Goal: Transaction & Acquisition: Purchase product/service

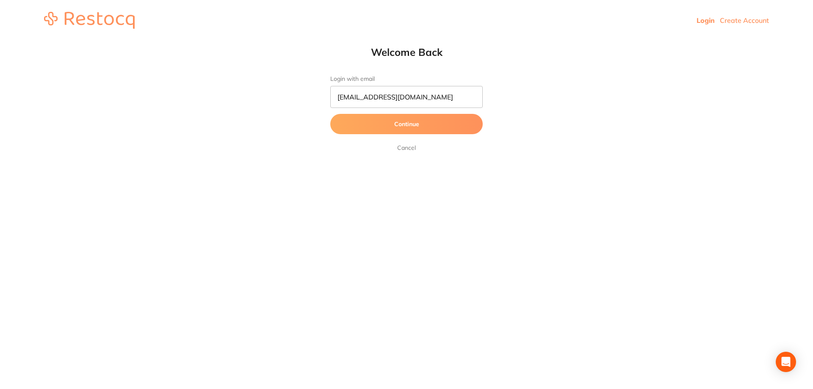
click at [428, 125] on button "Continue" at bounding box center [406, 124] width 152 height 20
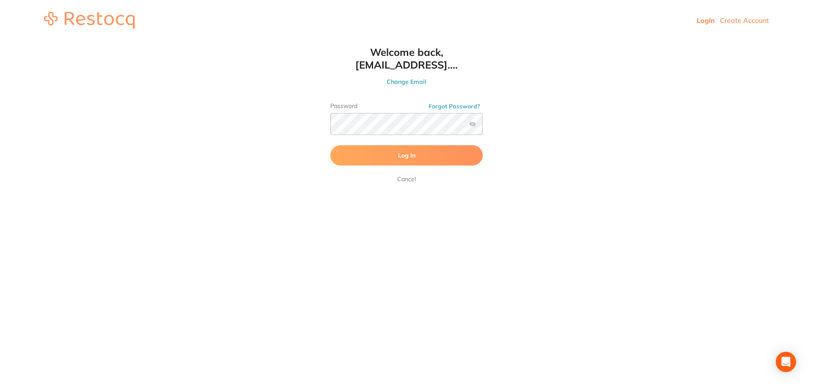
click at [409, 155] on span "Log In" at bounding box center [406, 156] width 17 height 8
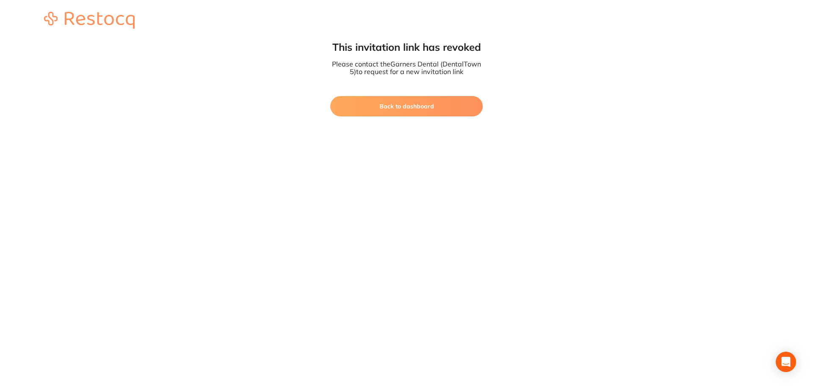
click at [466, 103] on button "Back to dashboard" at bounding box center [406, 106] width 152 height 20
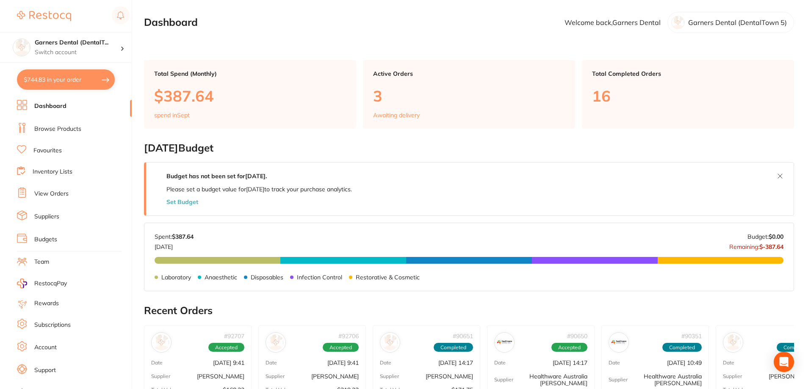
click at [61, 74] on button "$744.83 in your order" at bounding box center [66, 79] width 98 height 20
checkbox input "true"
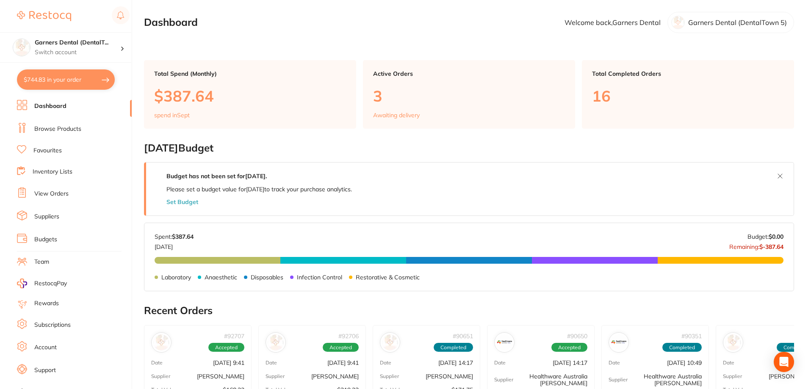
checkbox input "true"
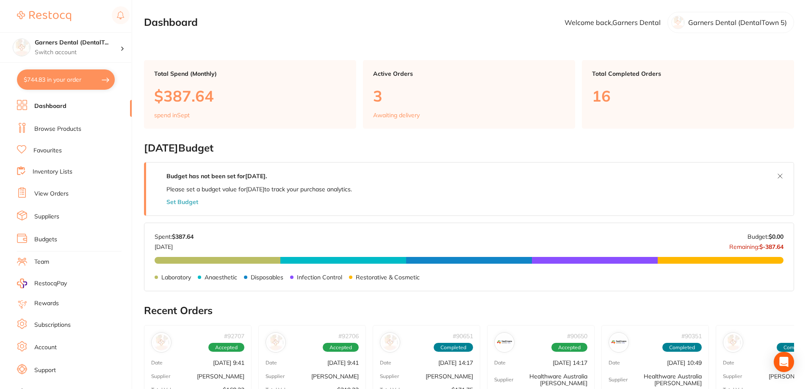
checkbox input "true"
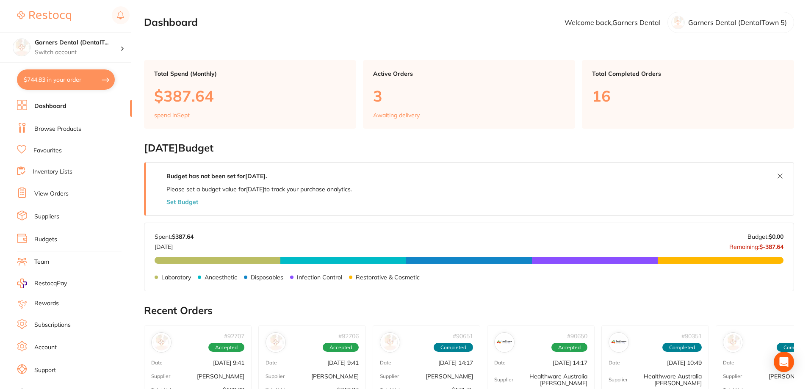
checkbox input "true"
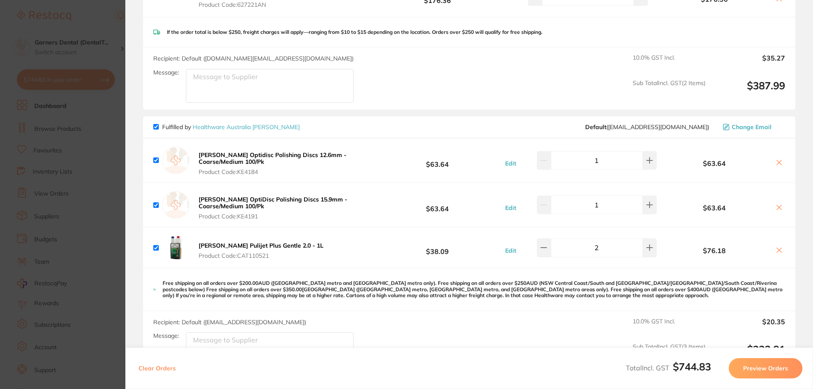
scroll to position [720, 0]
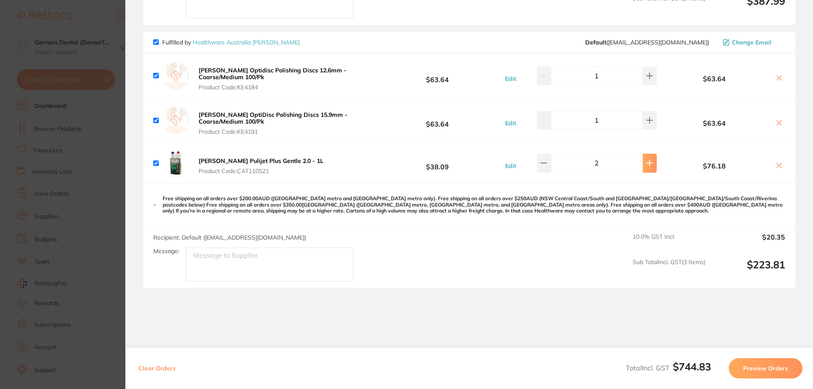
click at [650, 159] on button at bounding box center [650, 163] width 14 height 19
click at [546, 161] on button at bounding box center [544, 163] width 14 height 19
type input "2"
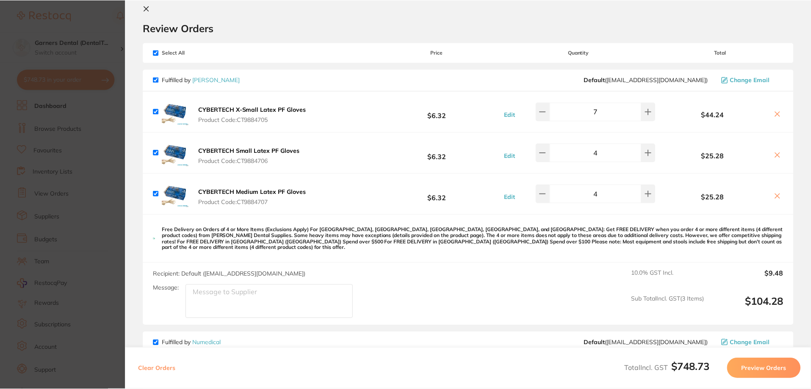
scroll to position [0, 0]
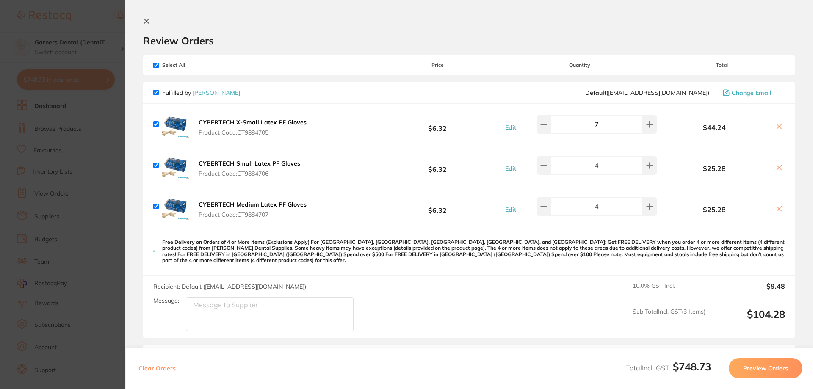
click at [206, 96] on link "[PERSON_NAME]" at bounding box center [216, 93] width 47 height 8
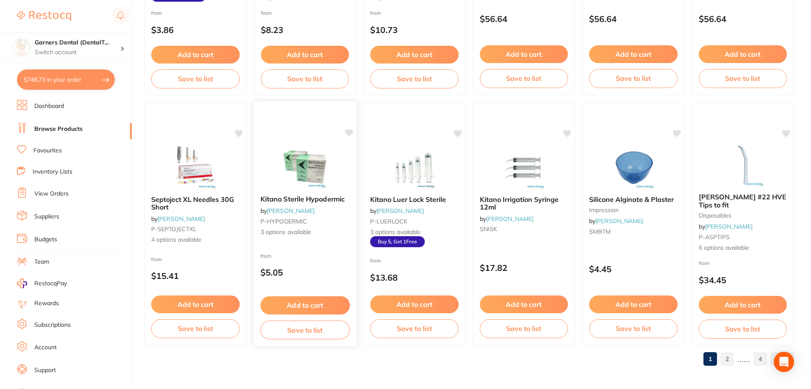
scroll to position [2020, 0]
click at [730, 360] on link "2" at bounding box center [727, 358] width 14 height 17
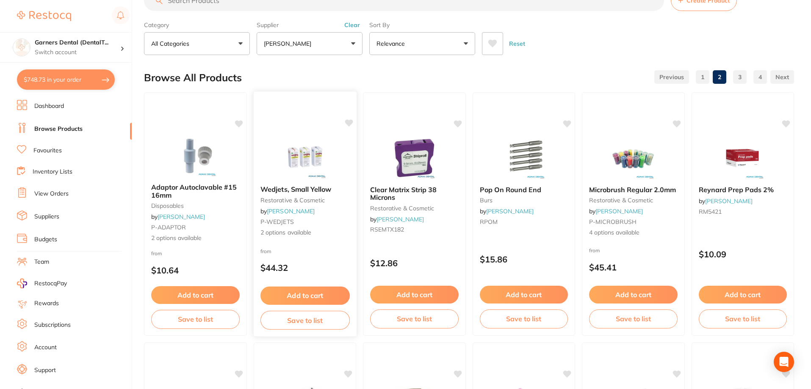
scroll to position [42, 0]
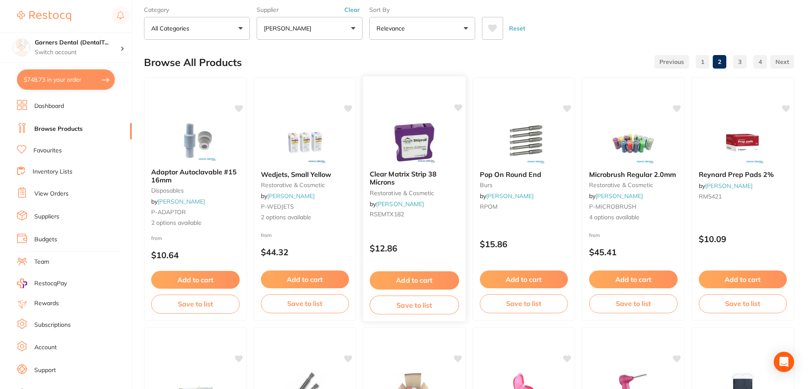
click at [414, 137] on img at bounding box center [414, 142] width 55 height 43
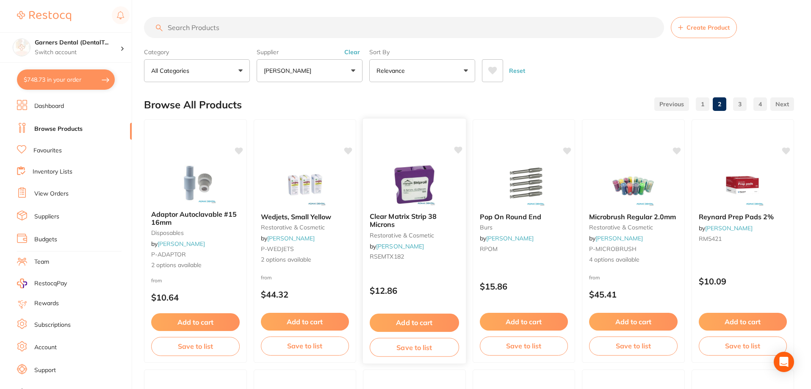
click at [420, 177] on img at bounding box center [414, 184] width 55 height 43
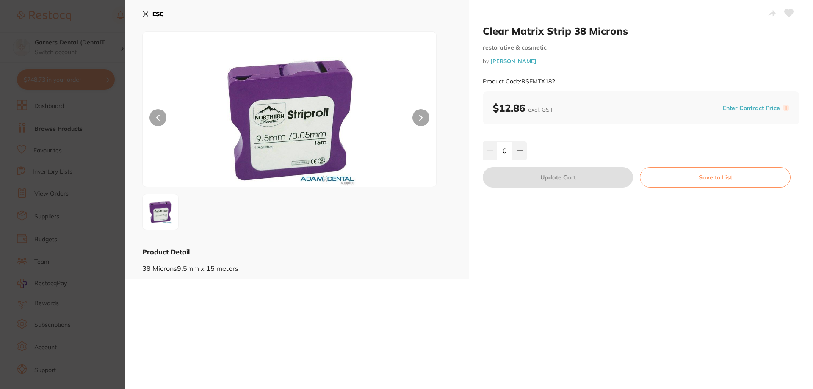
click at [147, 9] on button "ESC" at bounding box center [153, 14] width 22 height 14
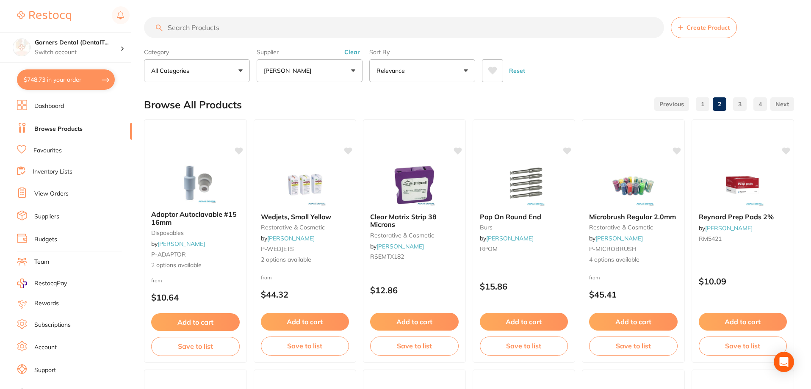
click at [76, 77] on button "$748.73 in your order" at bounding box center [66, 79] width 98 height 20
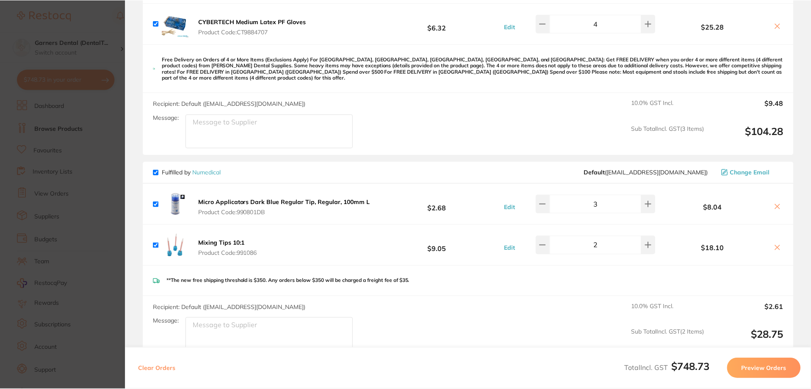
scroll to position [212, 0]
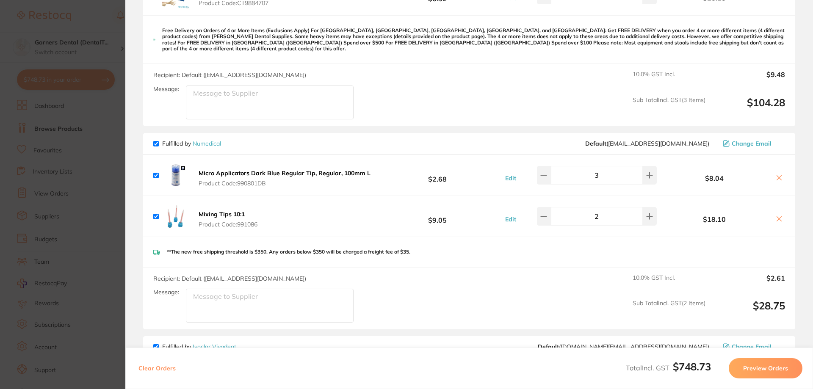
click at [210, 140] on link "Numedical" at bounding box center [207, 144] width 28 height 8
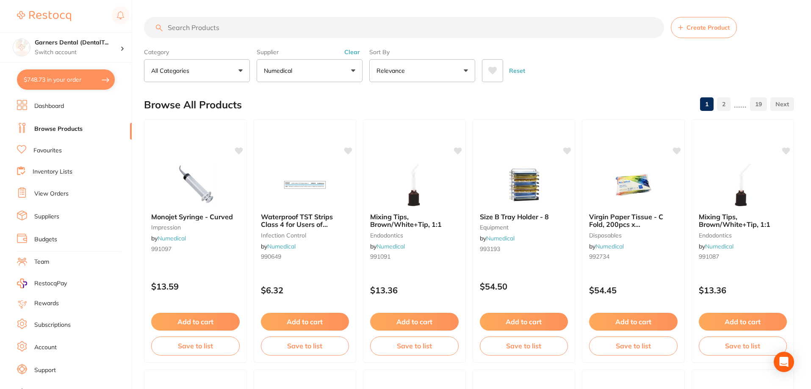
click at [603, 73] on div "Reset" at bounding box center [634, 68] width 305 height 30
click at [390, 29] on input "search" at bounding box center [404, 27] width 520 height 21
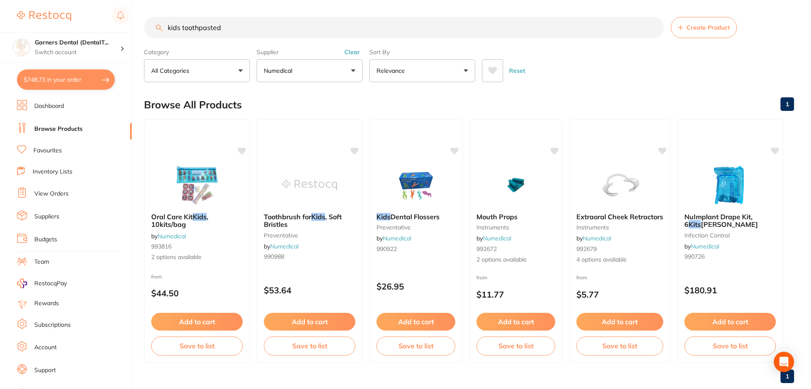
click at [356, 32] on input "kids toothpasted" at bounding box center [404, 27] width 520 height 21
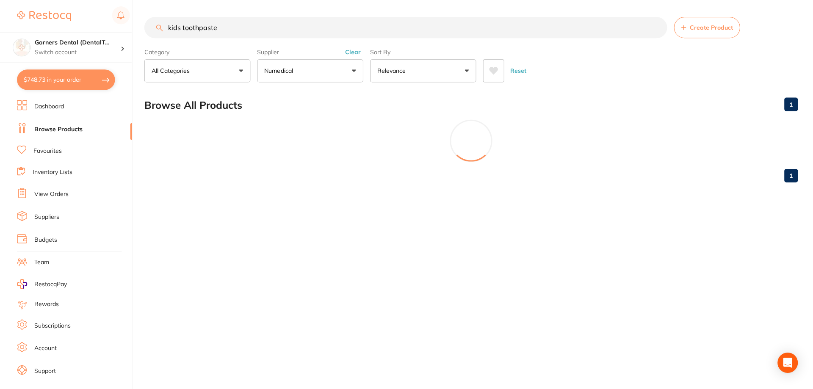
type input "kids toothpaste"
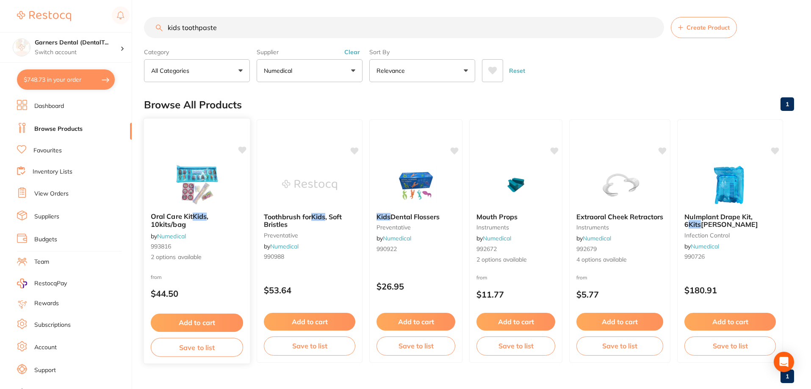
click at [203, 180] on img at bounding box center [196, 184] width 55 height 43
click at [194, 186] on img at bounding box center [196, 184] width 55 height 43
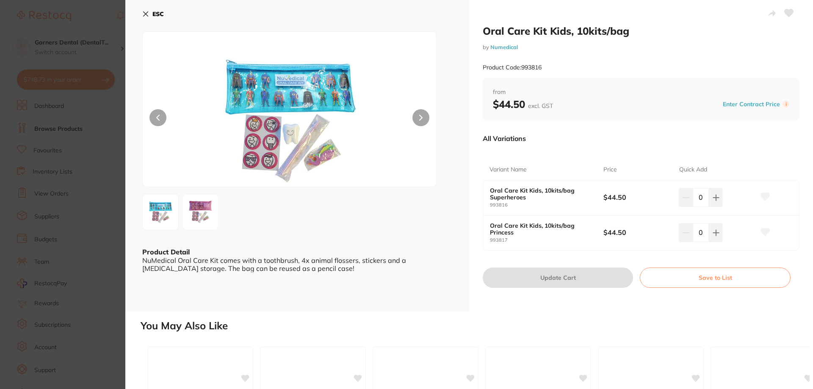
click at [205, 210] on img at bounding box center [200, 212] width 30 height 30
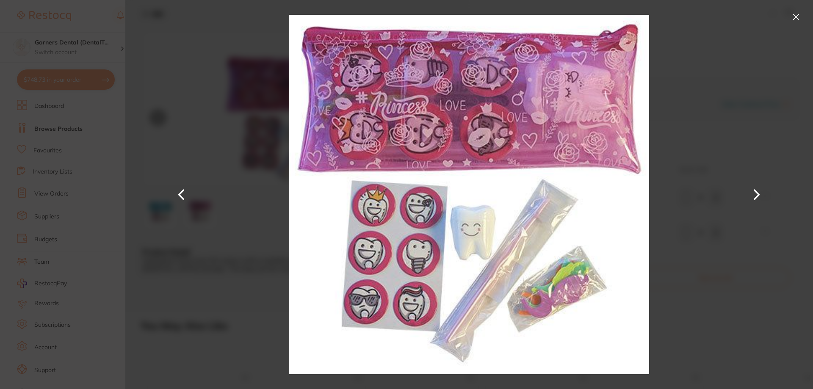
click at [791, 23] on button at bounding box center [797, 17] width 14 height 14
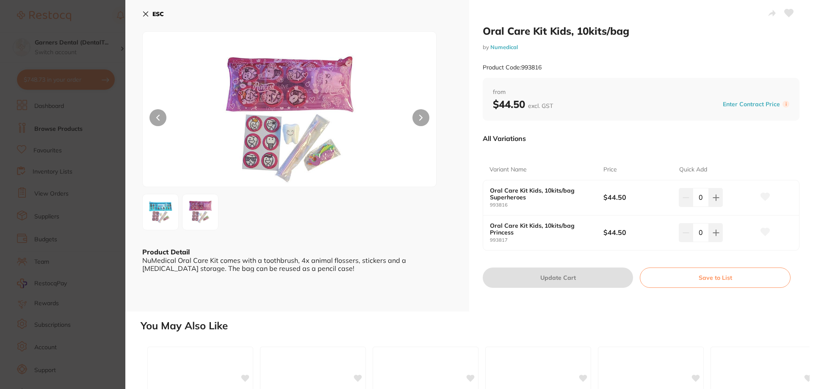
click at [152, 14] on button "ESC" at bounding box center [153, 14] width 22 height 14
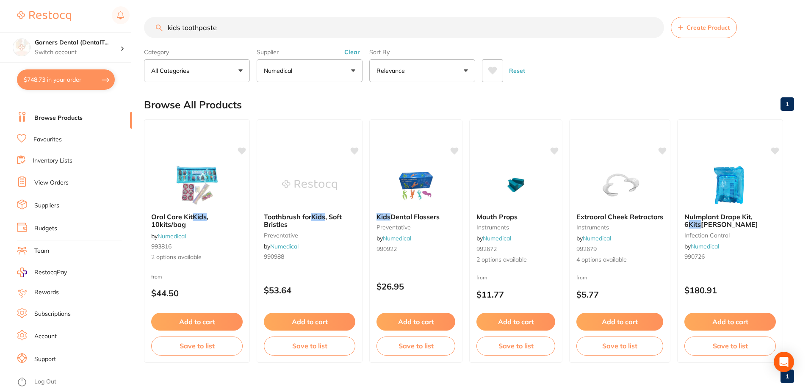
click at [353, 53] on button "Clear" at bounding box center [352, 52] width 21 height 8
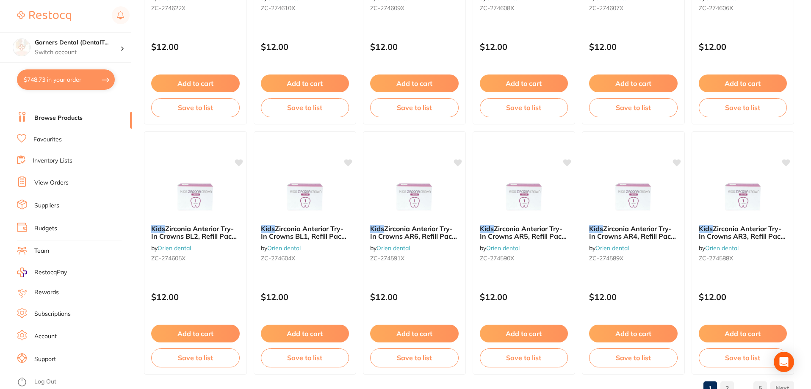
scroll to position [2020, 0]
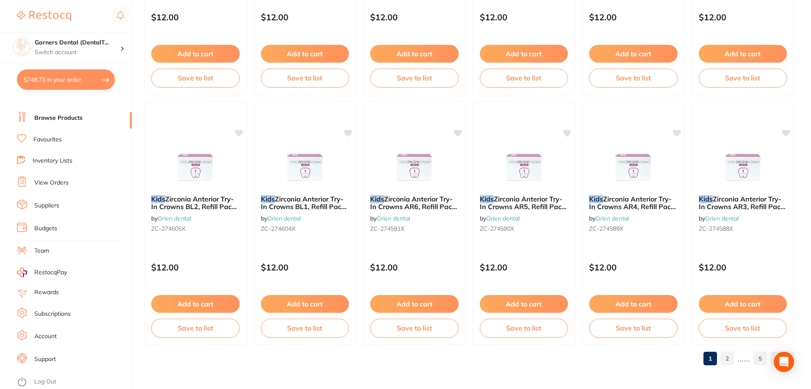
click at [729, 357] on link "2" at bounding box center [727, 358] width 14 height 17
click at [690, 355] on link "1" at bounding box center [690, 358] width 14 height 17
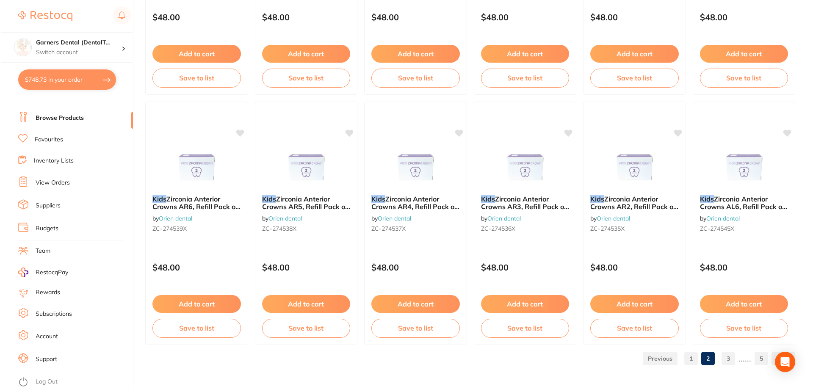
scroll to position [0, 0]
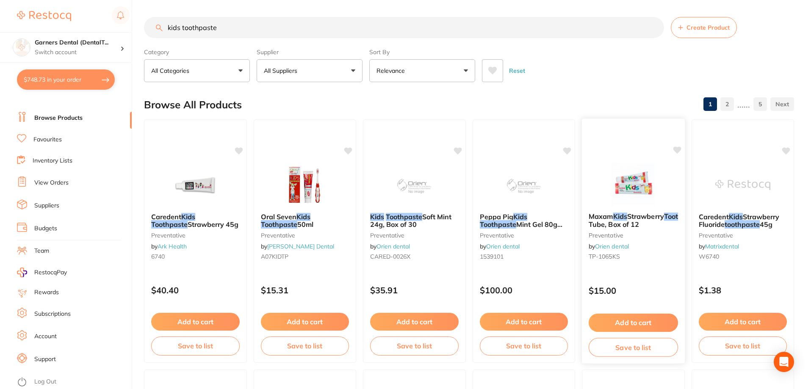
click at [645, 203] on img at bounding box center [633, 184] width 55 height 43
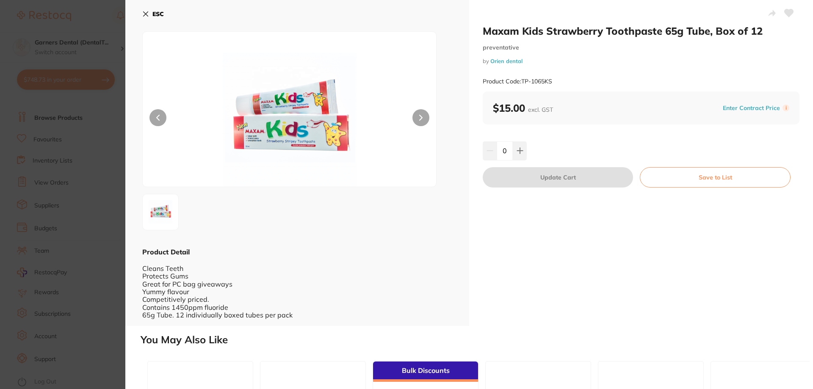
scroll to position [212, 0]
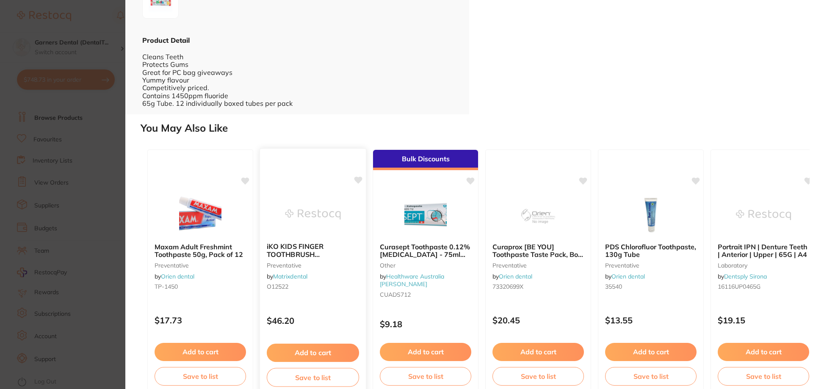
click at [318, 246] on b "iKO KIDS FINGER TOOTHBRUSH STRAWBERRY (6)" at bounding box center [313, 251] width 92 height 16
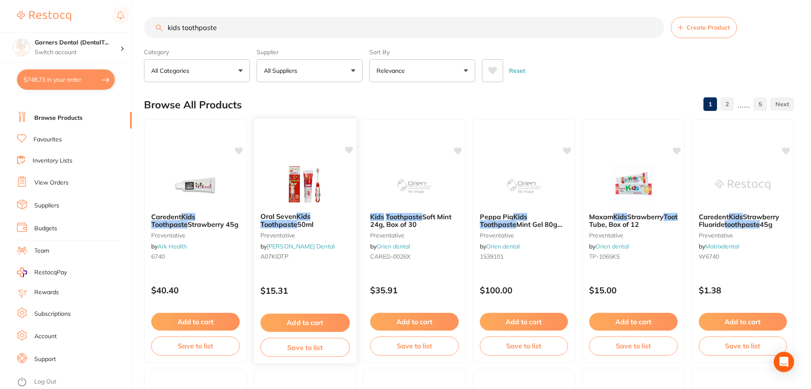
click at [322, 195] on img at bounding box center [304, 184] width 55 height 43
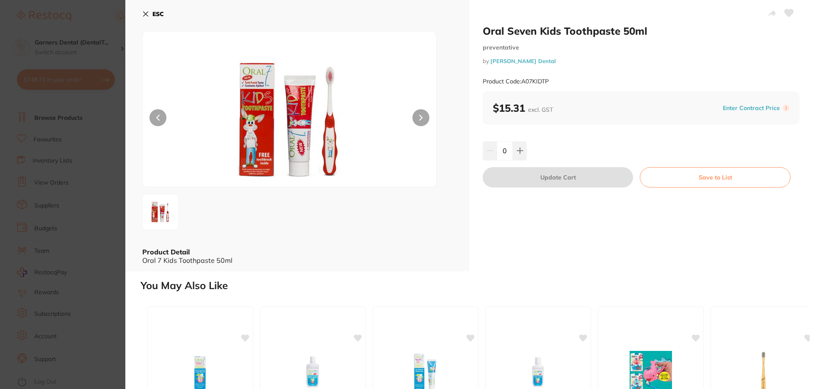
click at [299, 128] on img at bounding box center [290, 120] width 176 height 134
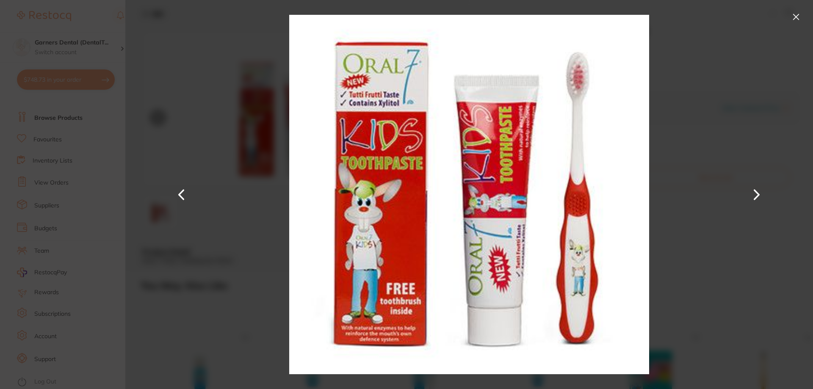
click at [795, 16] on button at bounding box center [797, 17] width 14 height 14
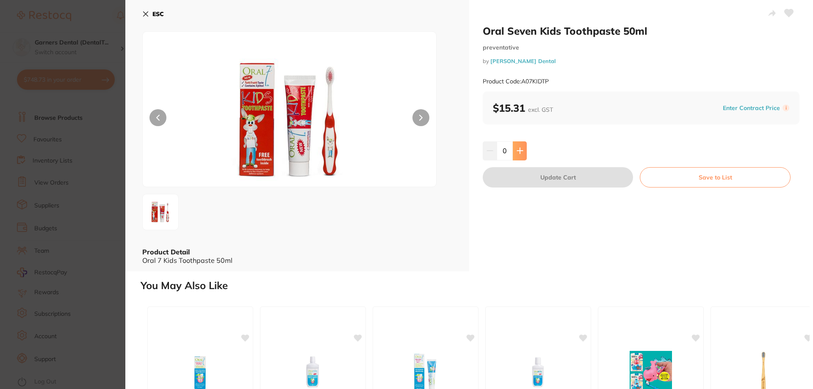
click at [519, 149] on icon at bounding box center [520, 151] width 6 height 6
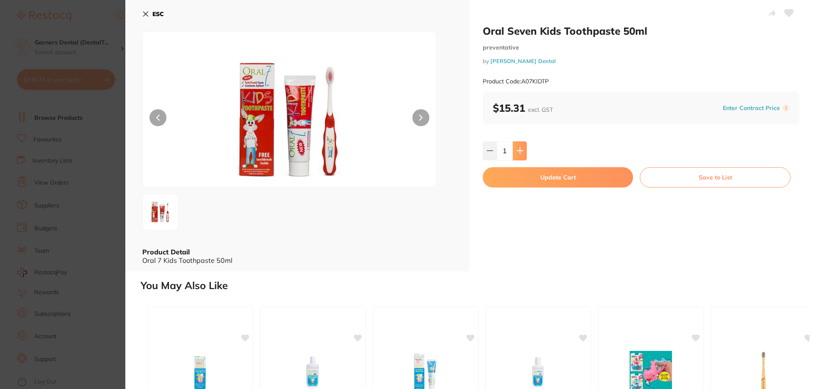
click at [518, 149] on icon at bounding box center [520, 150] width 7 height 7
type input "2"
click at [540, 175] on button "Update Cart" at bounding box center [558, 177] width 150 height 20
checkbox input "false"
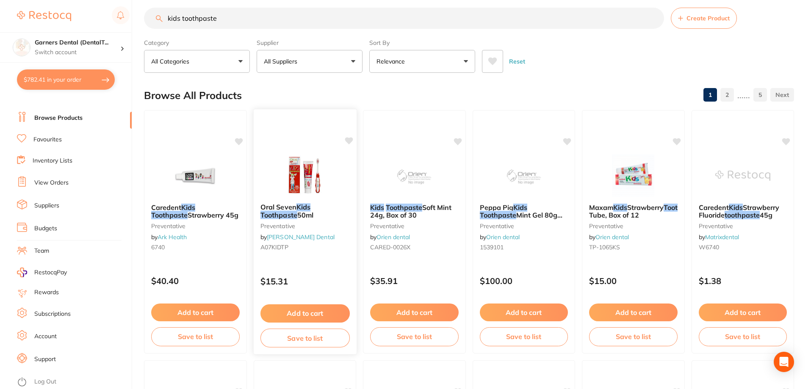
click at [297, 236] on link "[PERSON_NAME] Dental" at bounding box center [301, 237] width 68 height 8
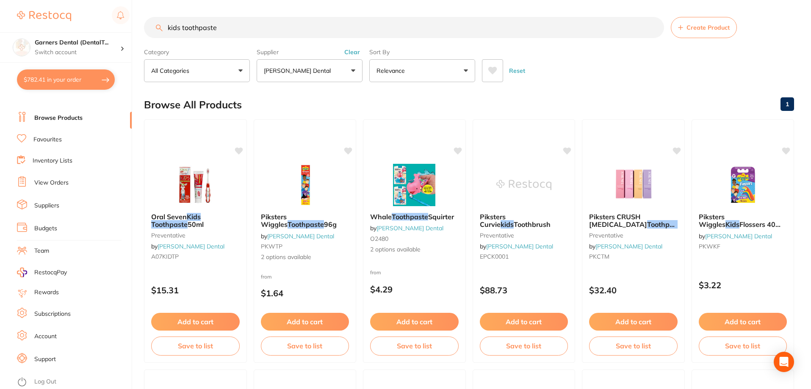
click at [260, 27] on input "kids toothpaste" at bounding box center [404, 27] width 520 height 21
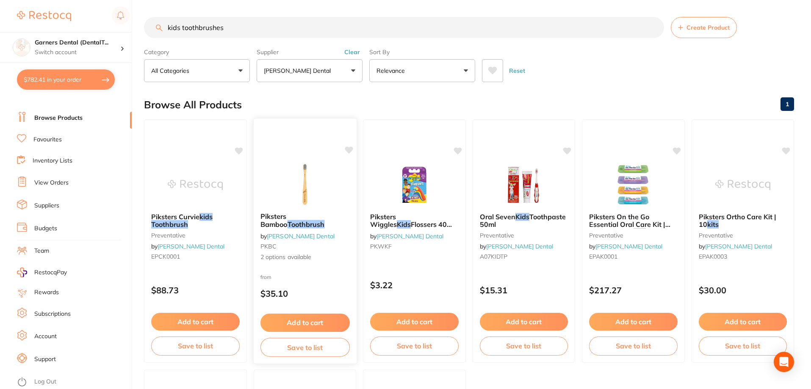
type input "kids toothbrushes"
click at [310, 185] on img at bounding box center [304, 184] width 55 height 43
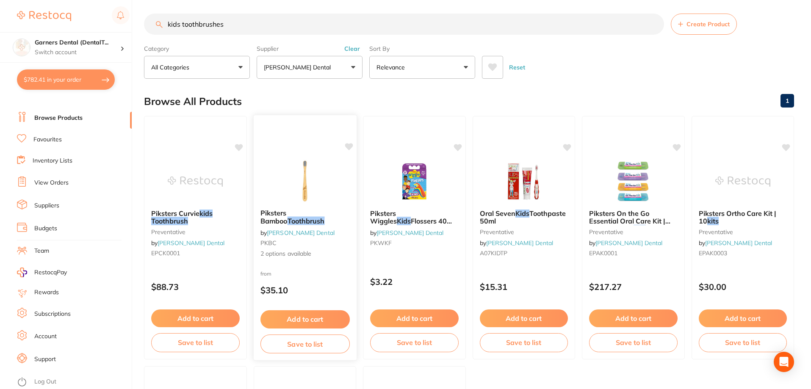
click at [305, 174] on img at bounding box center [304, 181] width 55 height 43
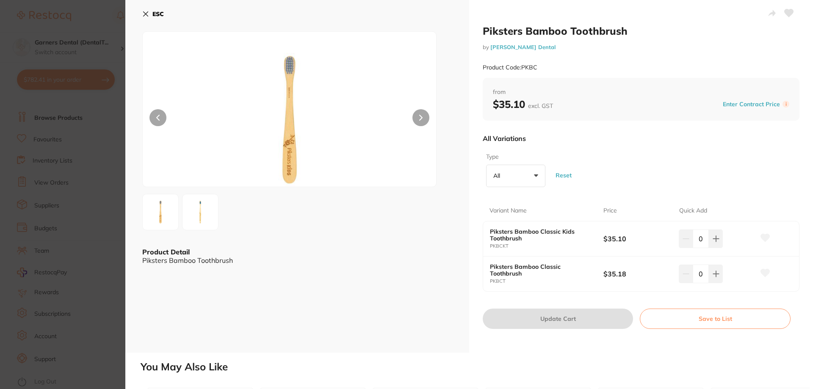
click at [197, 221] on img at bounding box center [200, 212] width 30 height 30
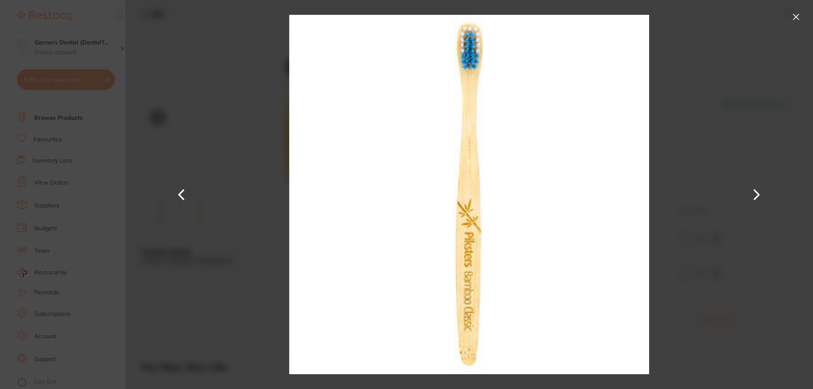
click at [797, 17] on button at bounding box center [797, 17] width 14 height 14
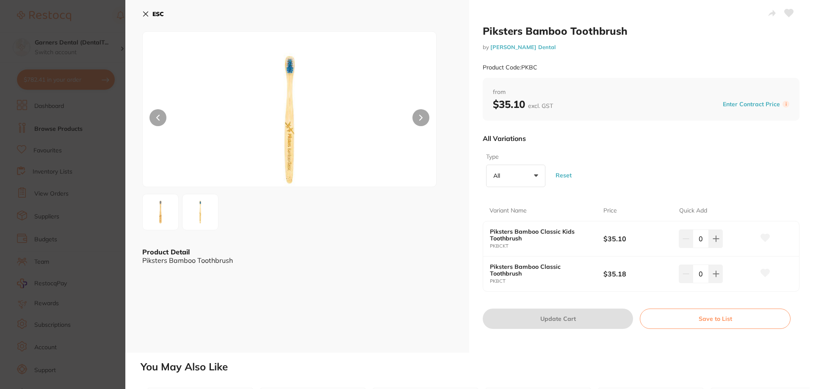
scroll to position [212, 0]
click at [151, 15] on button "ESC" at bounding box center [153, 14] width 22 height 14
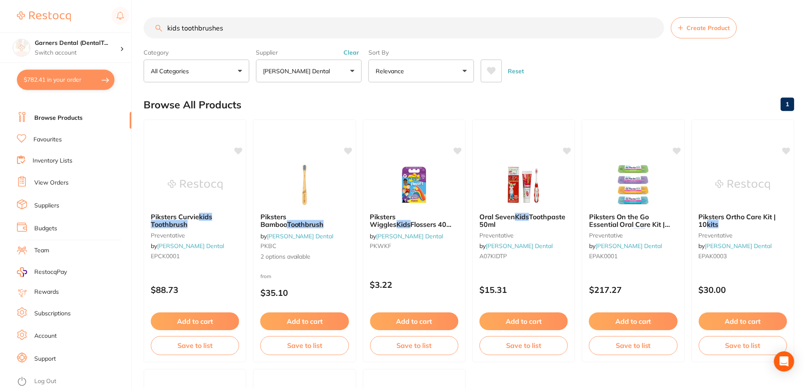
scroll to position [3, 0]
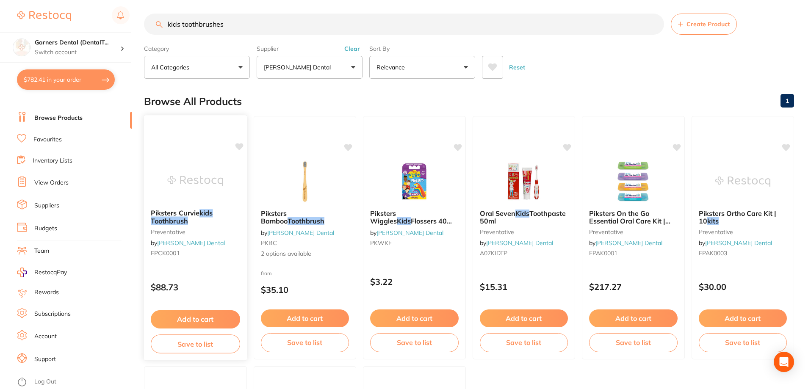
click at [186, 177] on img at bounding box center [195, 181] width 55 height 43
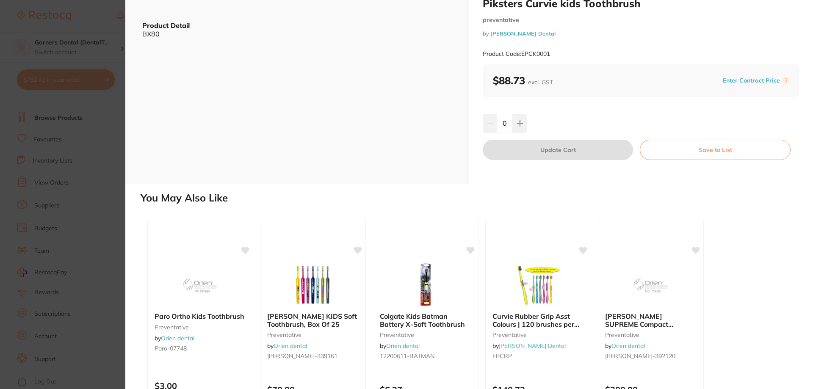
scroll to position [42, 0]
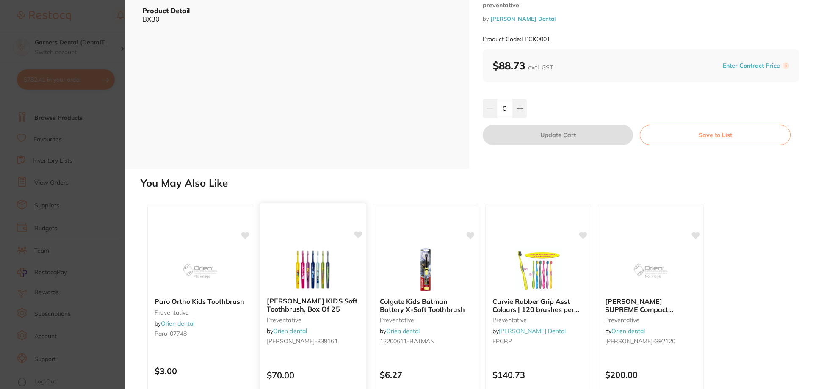
click at [305, 278] on img at bounding box center [312, 269] width 55 height 43
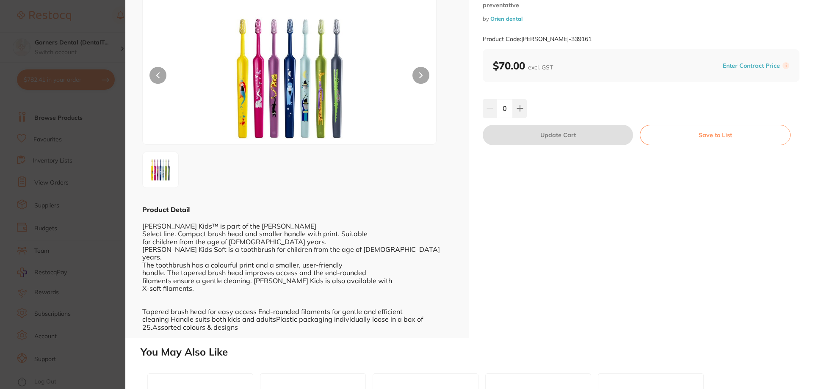
click at [413, 84] on button at bounding box center [421, 75] width 17 height 17
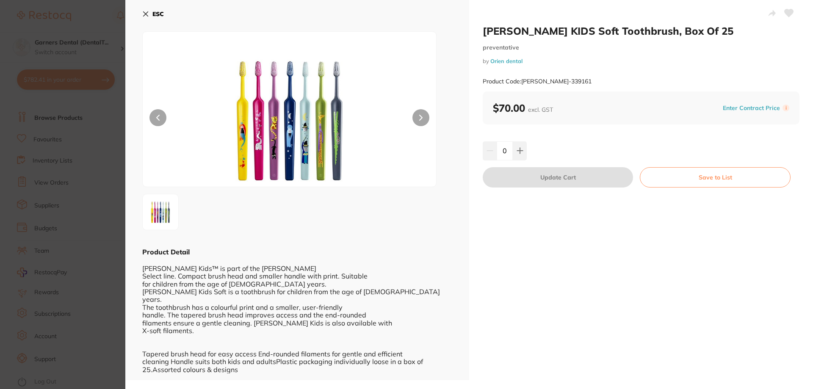
click at [157, 11] on b "ESC" at bounding box center [157, 14] width 11 height 8
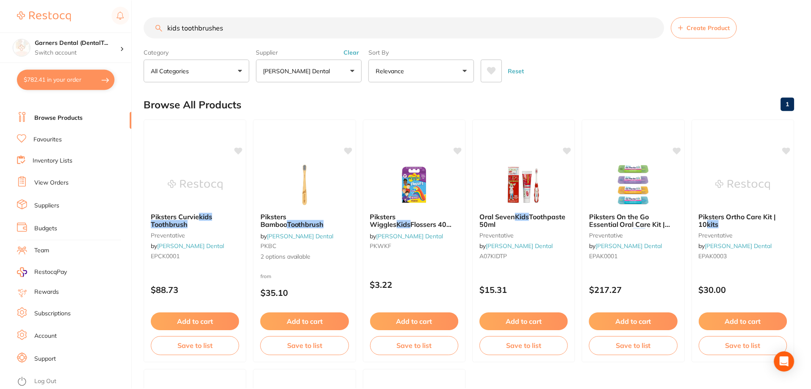
scroll to position [3, 0]
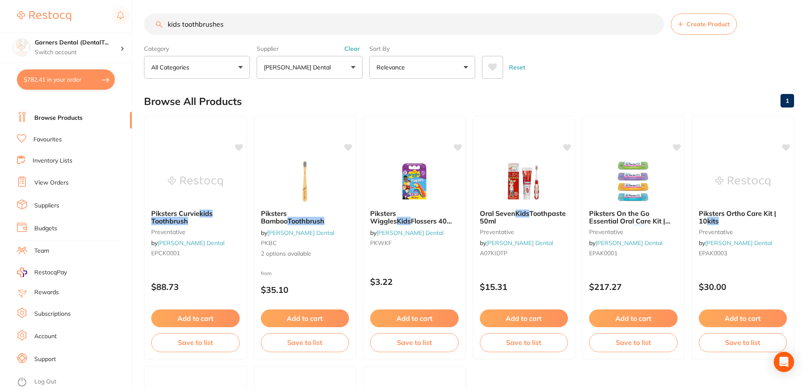
click at [350, 48] on button "Clear" at bounding box center [352, 49] width 21 height 8
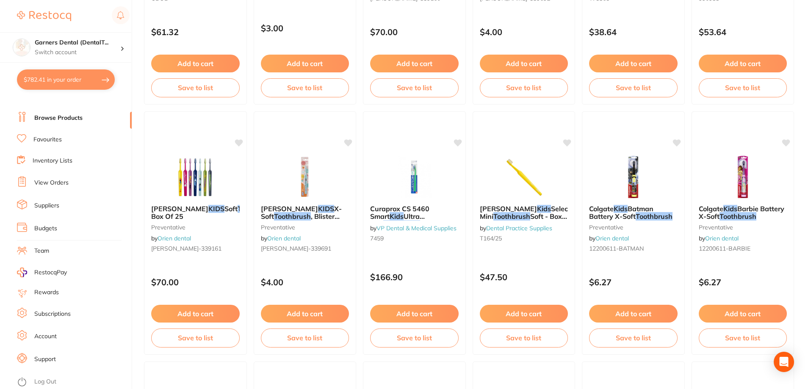
scroll to position [1017, 0]
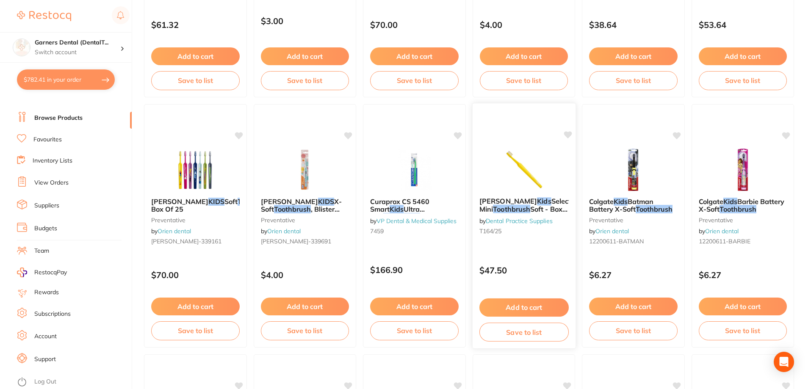
click at [532, 180] on img at bounding box center [523, 169] width 55 height 43
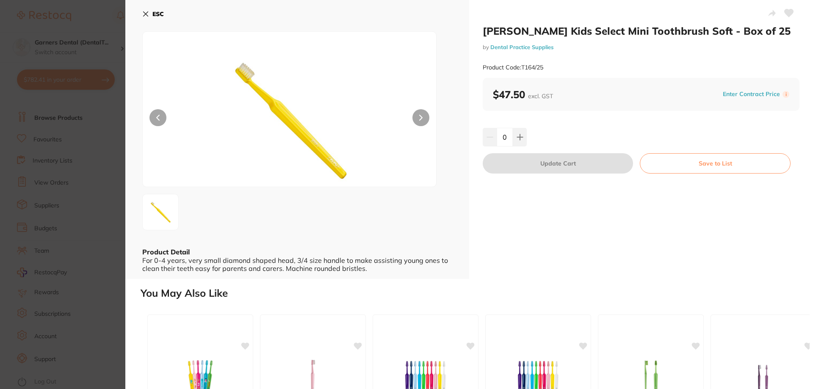
click at [149, 14] on button "ESC" at bounding box center [153, 14] width 22 height 14
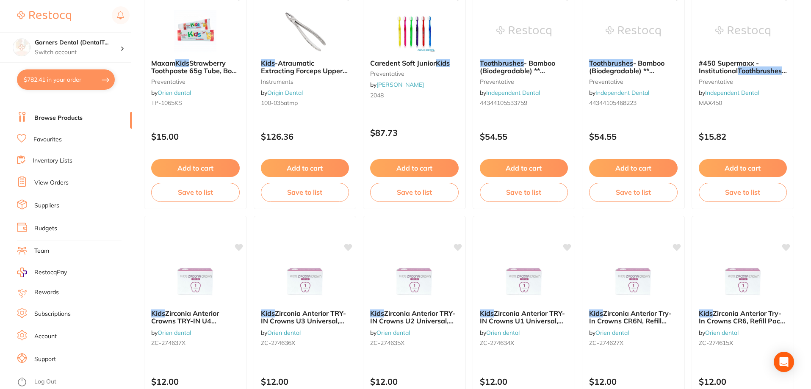
scroll to position [2020, 0]
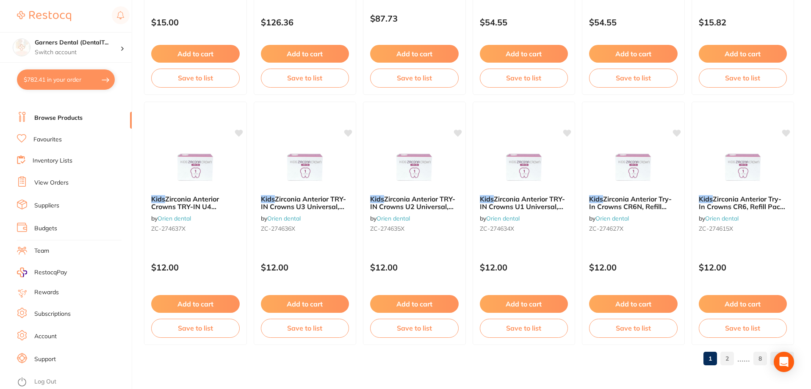
click at [729, 357] on link "2" at bounding box center [727, 358] width 14 height 17
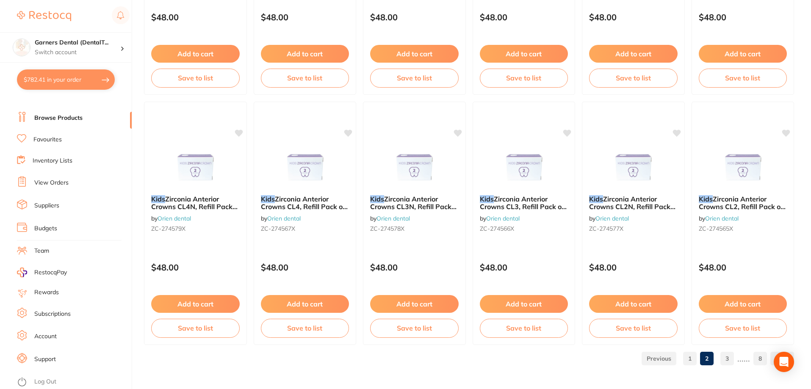
click at [732, 355] on link "3" at bounding box center [727, 358] width 14 height 17
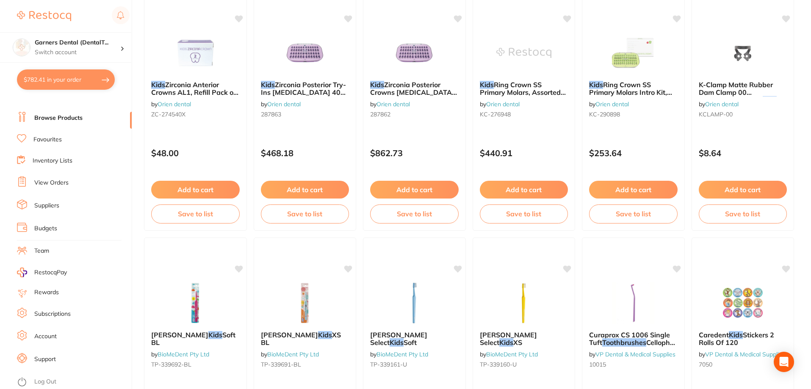
scroll to position [1271, 0]
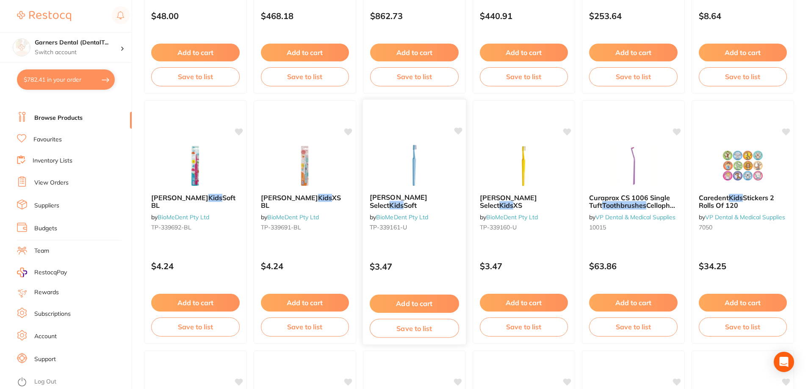
click at [412, 190] on div "TePe Select Kids Soft by BioMeDent Pty Ltd TP-339161-U" at bounding box center [414, 214] width 103 height 55
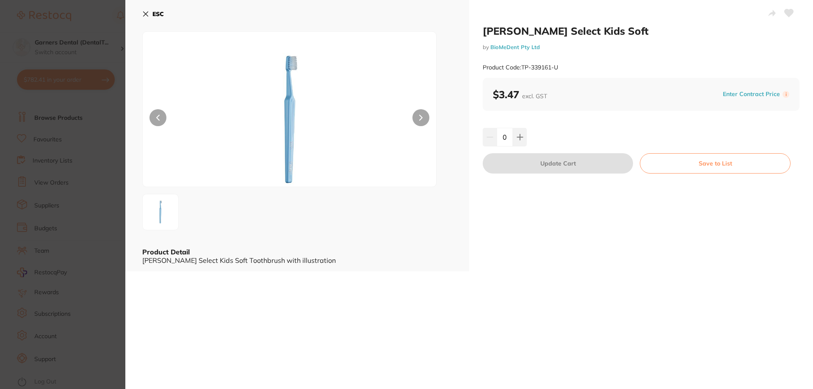
click at [153, 13] on b "ESC" at bounding box center [157, 14] width 11 height 8
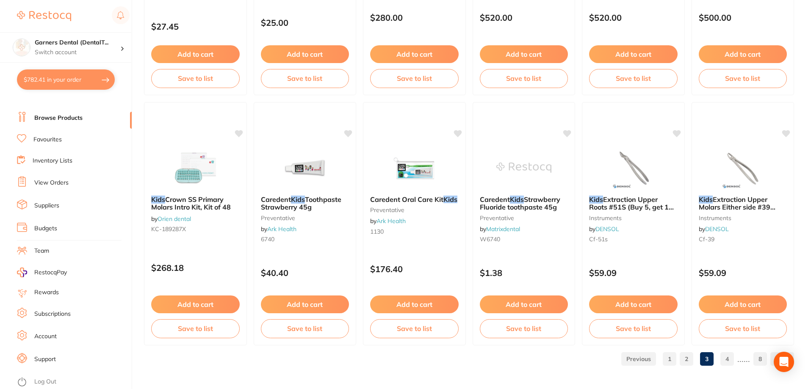
scroll to position [2020, 0]
click at [728, 359] on link "4" at bounding box center [727, 358] width 14 height 17
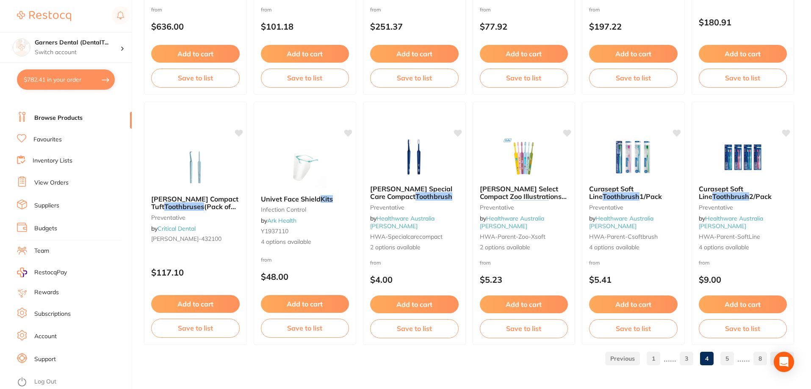
click at [726, 359] on link "5" at bounding box center [727, 358] width 14 height 17
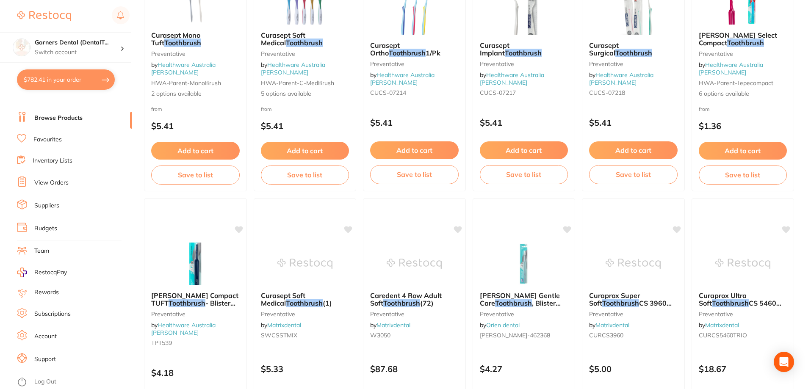
scroll to position [169, 0]
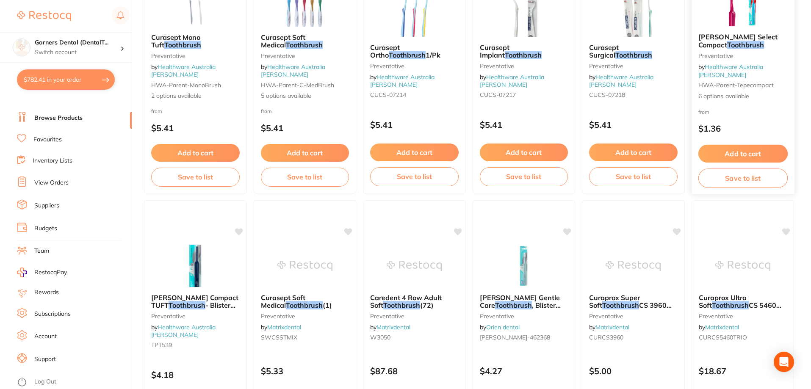
click at [729, 26] on img at bounding box center [742, 4] width 55 height 43
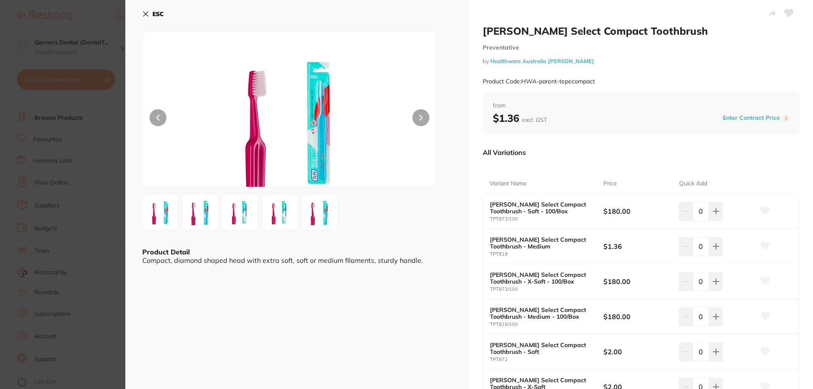
click at [546, 58] on link "Healthware Australia [PERSON_NAME]" at bounding box center [542, 61] width 104 height 7
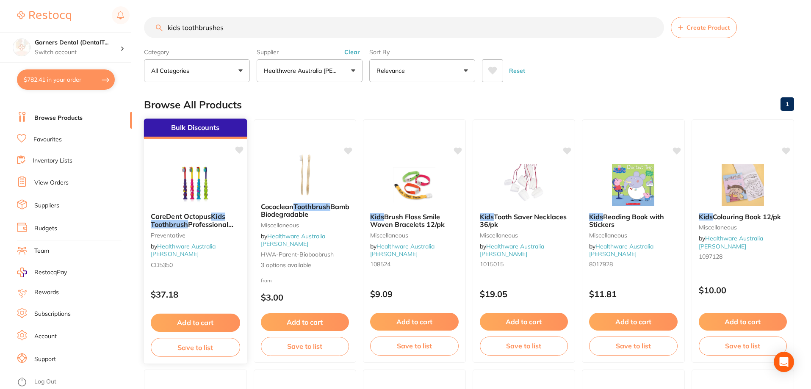
click at [205, 188] on img at bounding box center [195, 184] width 55 height 43
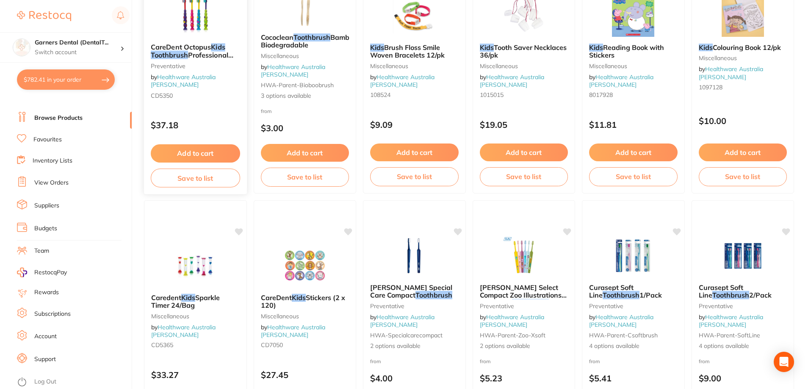
click at [182, 35] on img at bounding box center [195, 15] width 55 height 43
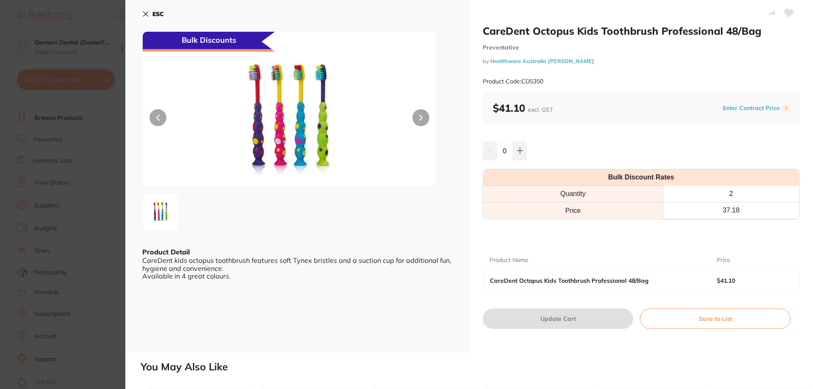
click at [418, 119] on button at bounding box center [421, 117] width 17 height 17
click at [519, 154] on icon at bounding box center [520, 151] width 6 height 6
type input "1"
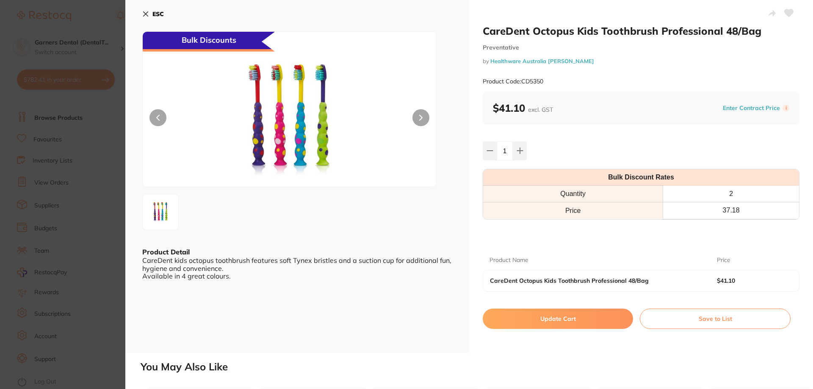
click at [571, 318] on button "Update Cart" at bounding box center [558, 319] width 150 height 20
checkbox input "false"
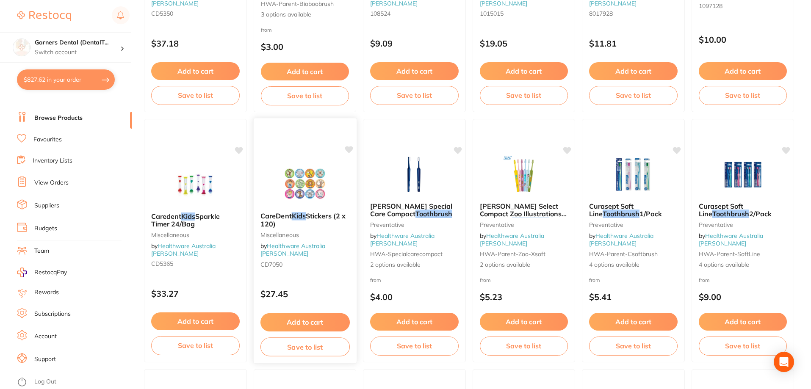
scroll to position [254, 0]
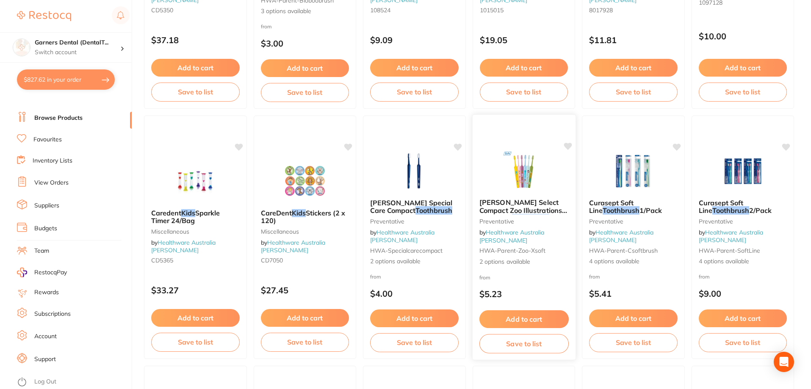
click at [528, 184] on img at bounding box center [523, 170] width 55 height 43
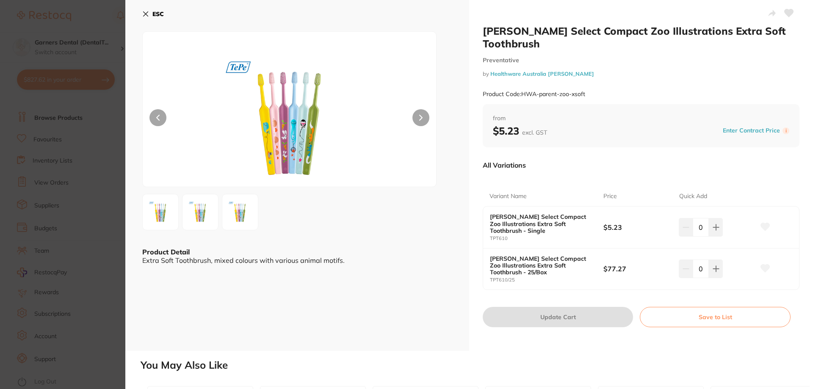
click at [153, 11] on b "ESC" at bounding box center [157, 14] width 11 height 8
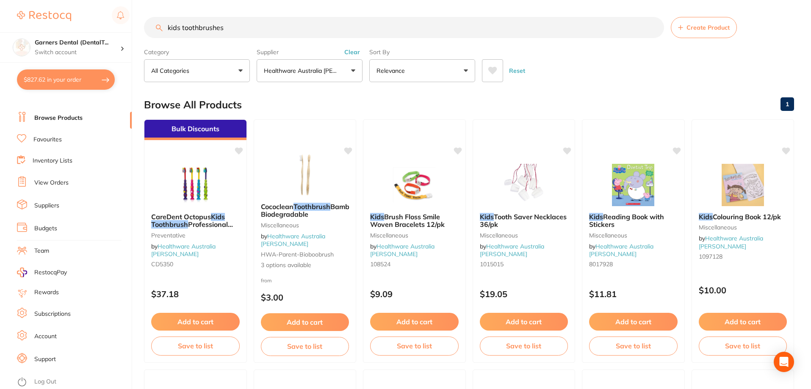
click at [258, 32] on input "kids toothbrushes" at bounding box center [404, 27] width 520 height 21
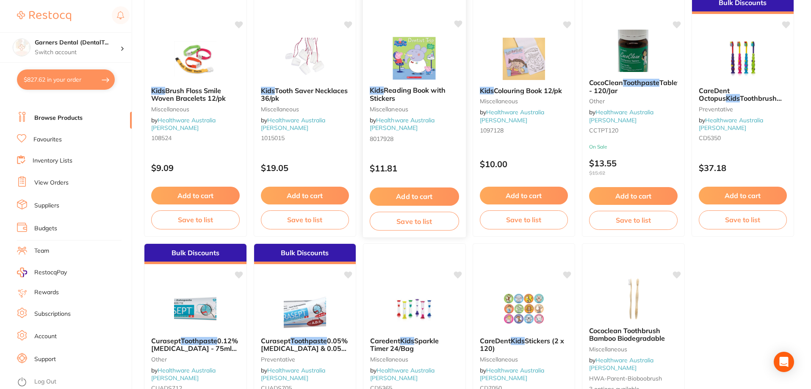
scroll to position [127, 0]
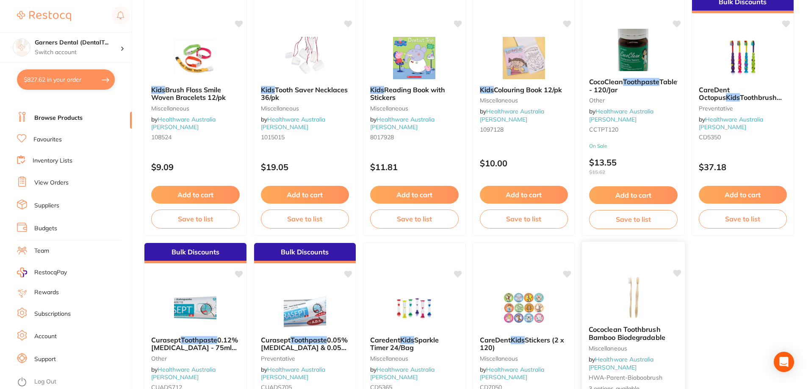
type input "kids toothpaste"
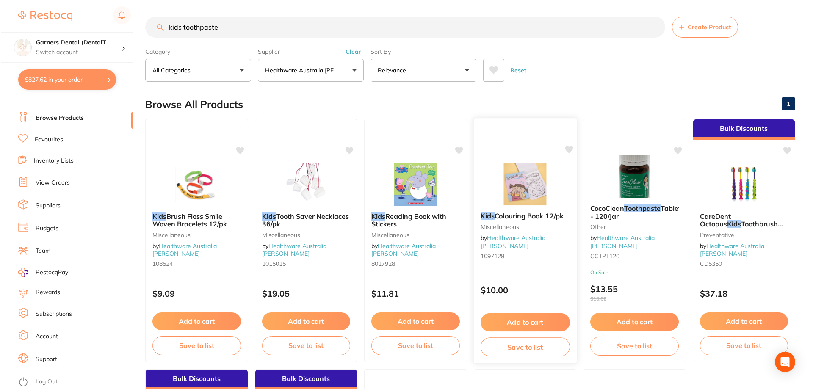
scroll to position [0, 0]
click at [86, 78] on button "$827.62 in your order" at bounding box center [66, 79] width 98 height 20
checkbox input "true"
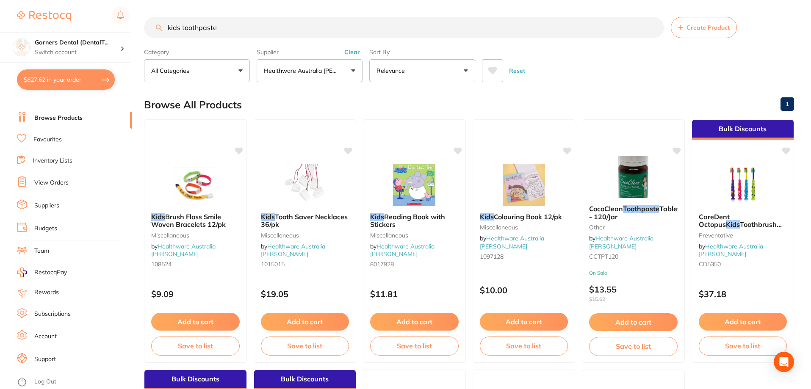
checkbox input "true"
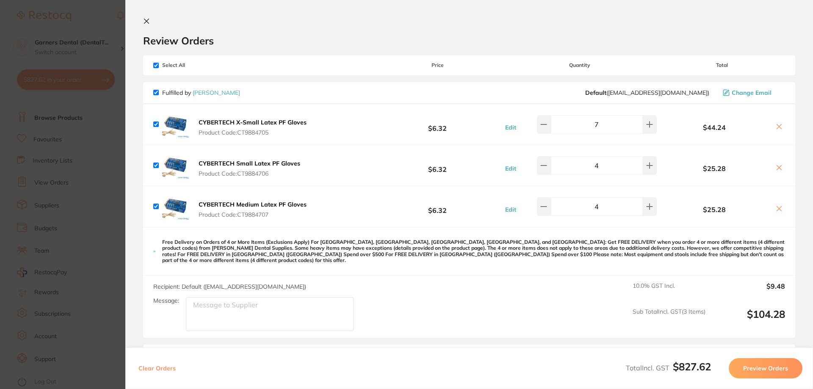
click at [203, 91] on link "[PERSON_NAME]" at bounding box center [216, 93] width 47 height 8
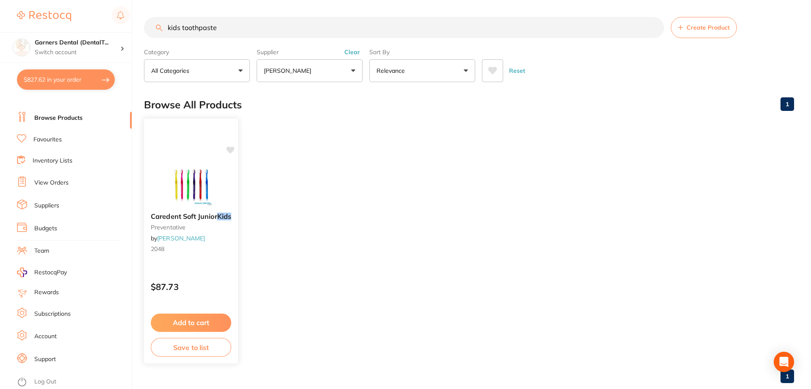
click at [202, 184] on img at bounding box center [190, 184] width 55 height 43
click at [185, 186] on img at bounding box center [190, 184] width 55 height 43
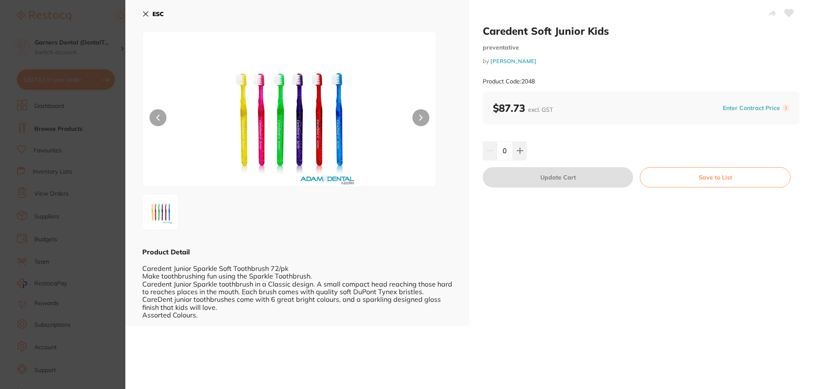
scroll to position [11, 0]
click at [522, 145] on button at bounding box center [520, 150] width 14 height 19
type input "1"
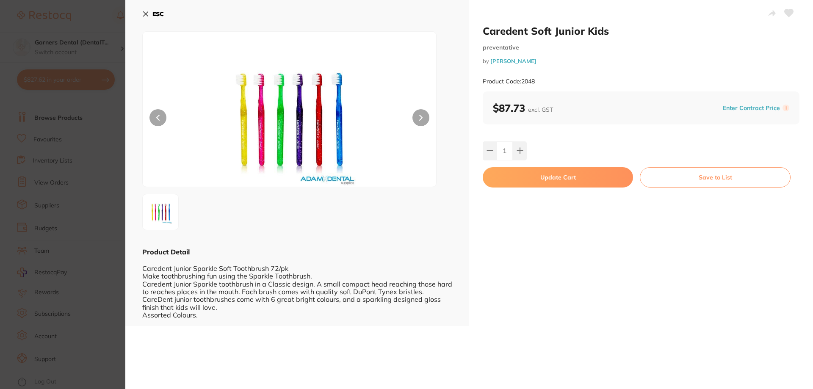
click at [541, 183] on button "Update Cart" at bounding box center [558, 177] width 150 height 20
checkbox input "false"
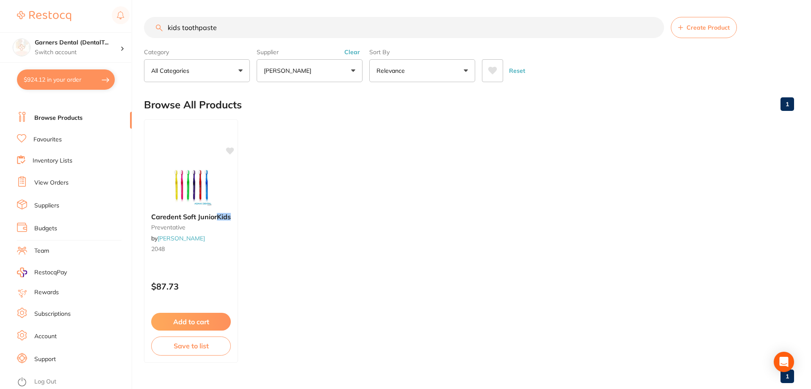
click at [75, 77] on button "$924.12 in your order" at bounding box center [66, 79] width 98 height 20
checkbox input "true"
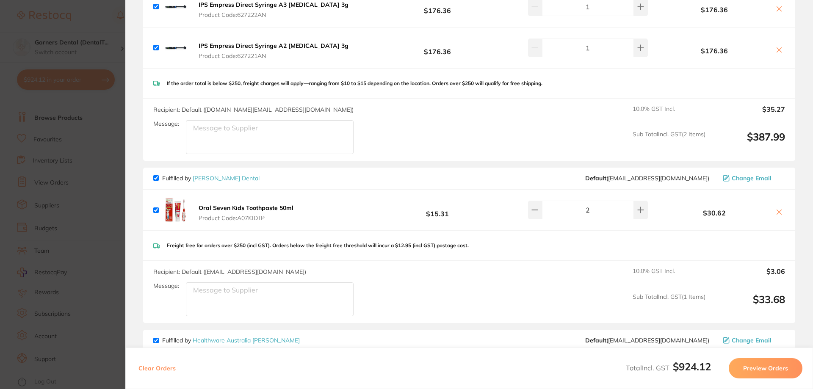
scroll to position [635, 0]
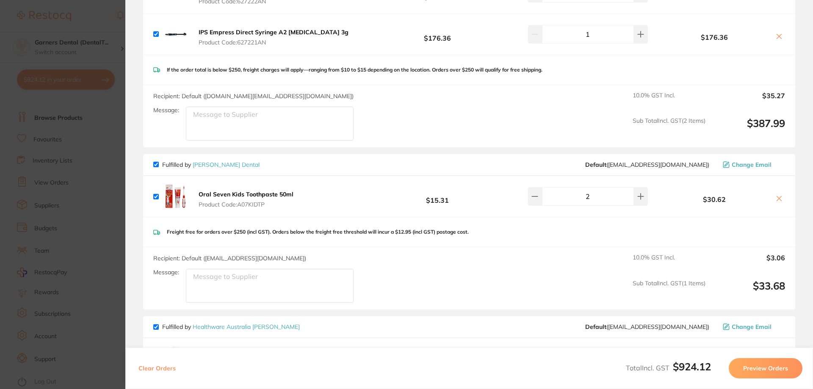
click at [777, 195] on icon at bounding box center [779, 198] width 7 height 7
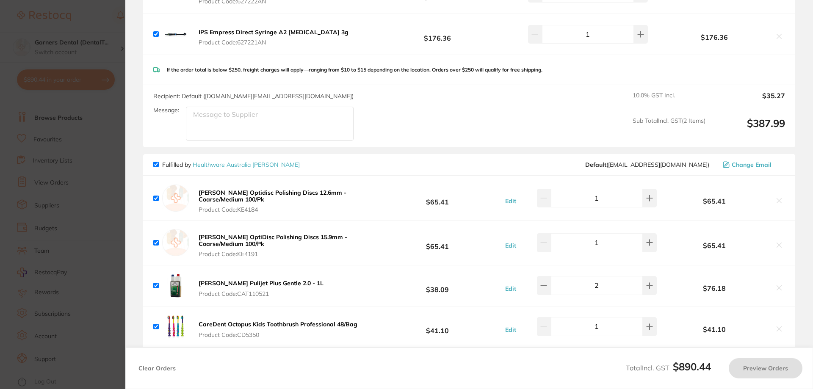
checkbox input "true"
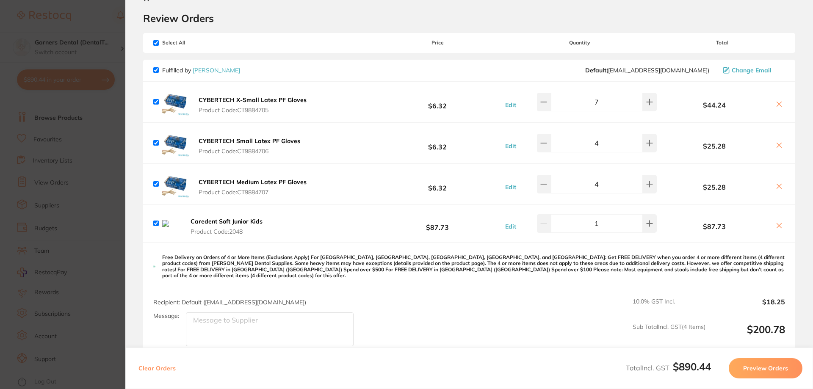
scroll to position [42, 0]
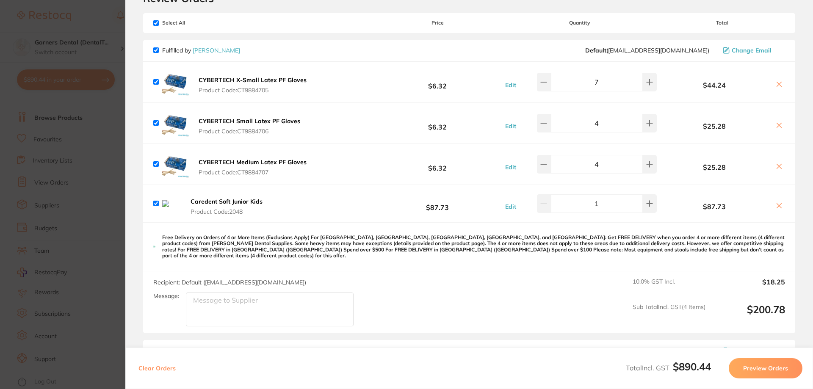
click at [216, 52] on link "[PERSON_NAME]" at bounding box center [216, 51] width 47 height 8
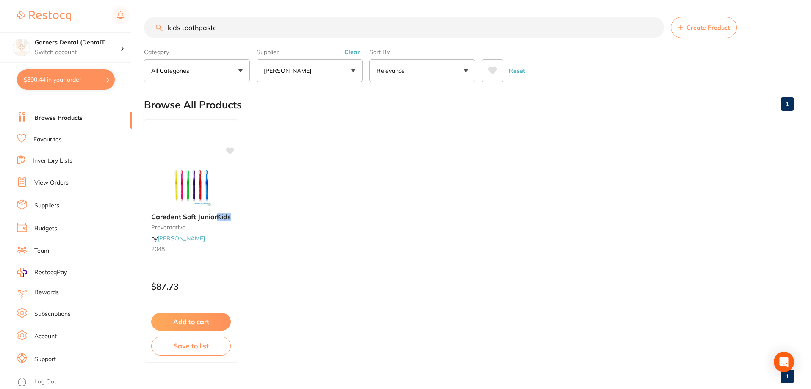
click at [654, 28] on input "kids toothpaste" at bounding box center [404, 27] width 520 height 21
click at [352, 47] on div "Supplier Adam Dental All Suppliers Dentsply Sirona AB Orthodontics Adam Dental …" at bounding box center [310, 63] width 106 height 37
click at [358, 53] on button "Clear" at bounding box center [352, 52] width 21 height 8
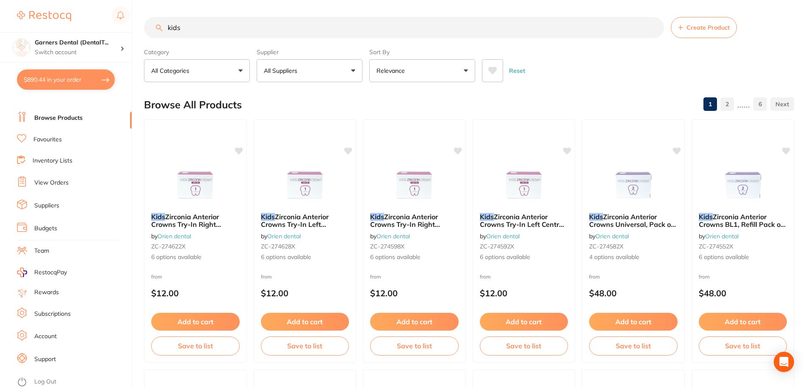
click at [275, 35] on input "kids" at bounding box center [404, 27] width 520 height 21
click at [68, 79] on button "$890.44 in your order" at bounding box center [66, 79] width 98 height 20
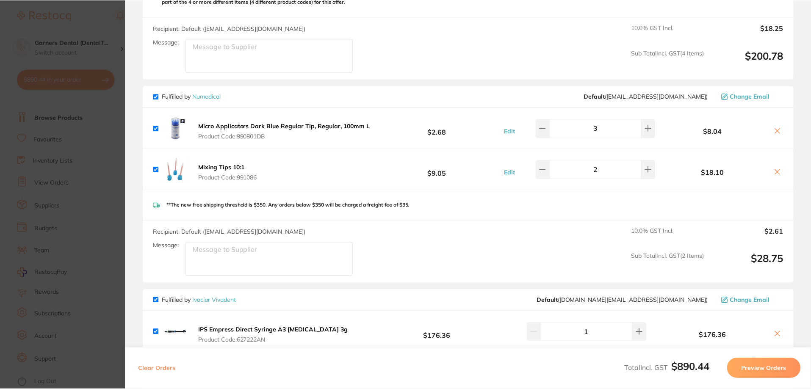
scroll to position [508, 0]
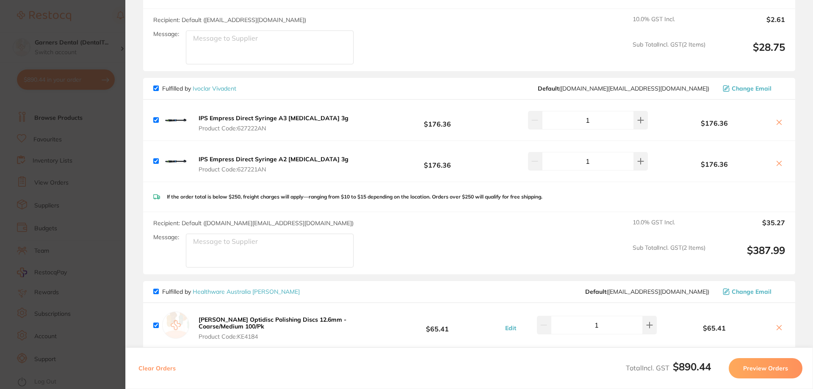
click at [236, 288] on link "Healthware Australia [PERSON_NAME]" at bounding box center [246, 292] width 107 height 8
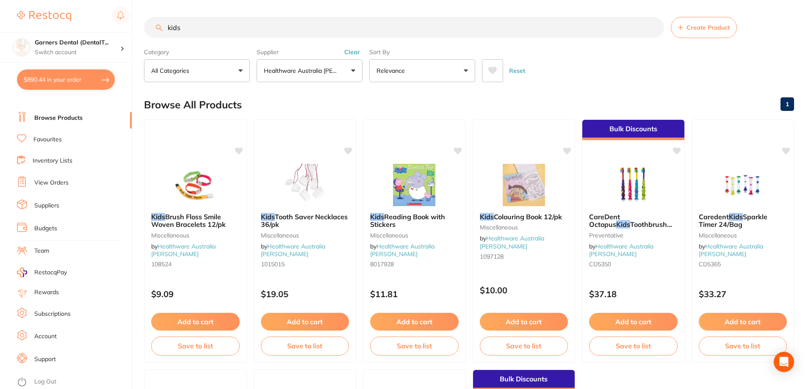
click at [201, 25] on input "kids" at bounding box center [404, 27] width 520 height 21
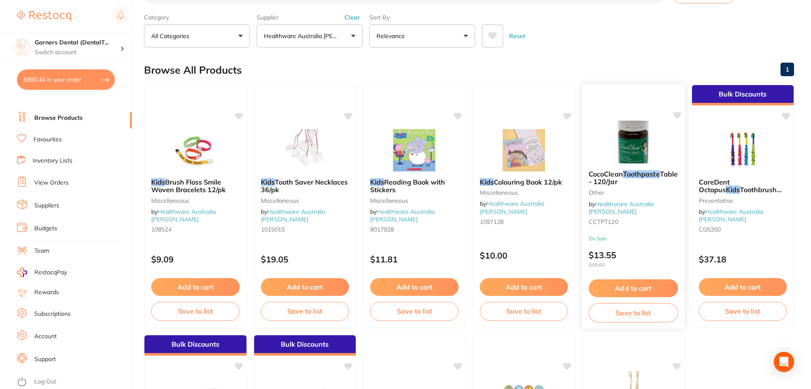
scroll to position [169, 0]
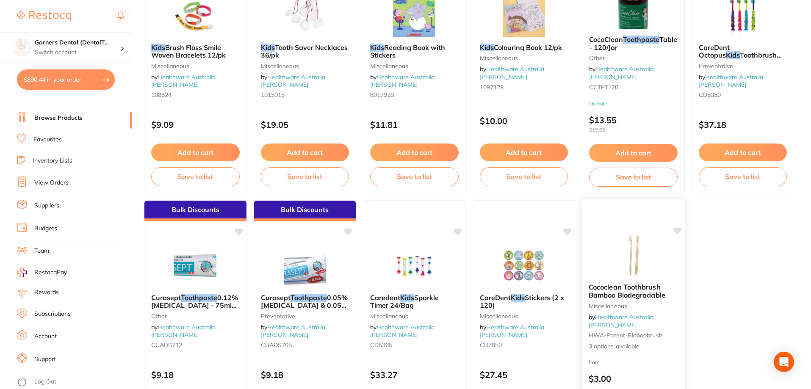
type input "kids toothpaste"
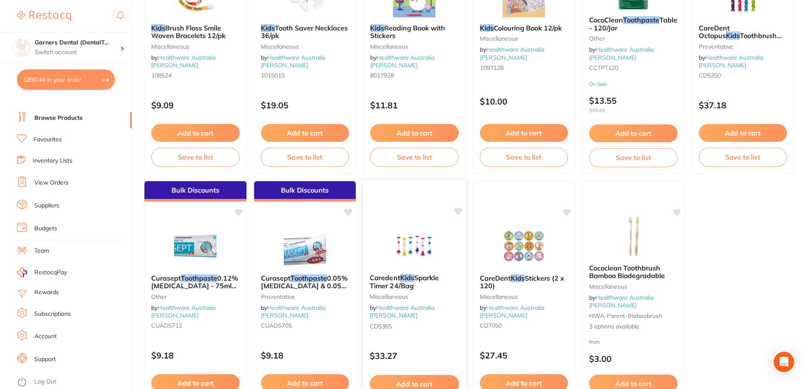
scroll to position [183, 0]
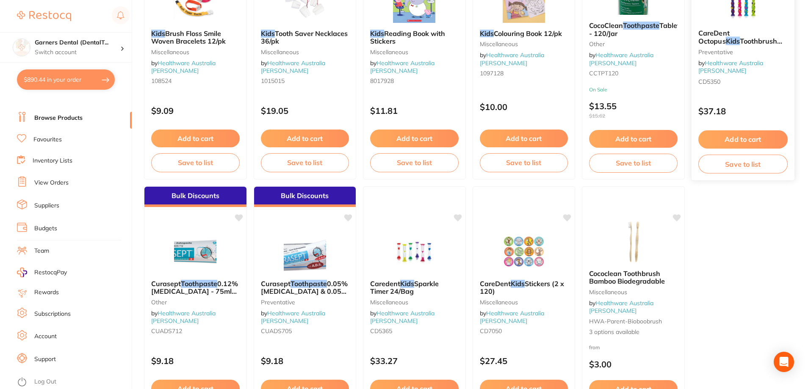
click at [724, 22] on img at bounding box center [742, 1] width 55 height 43
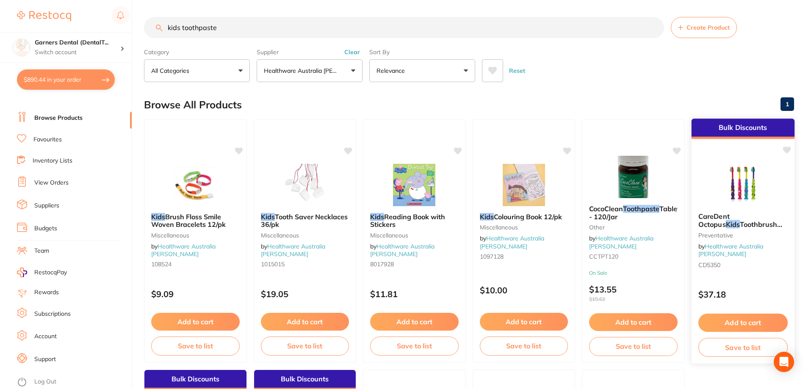
click at [754, 177] on img at bounding box center [742, 184] width 55 height 43
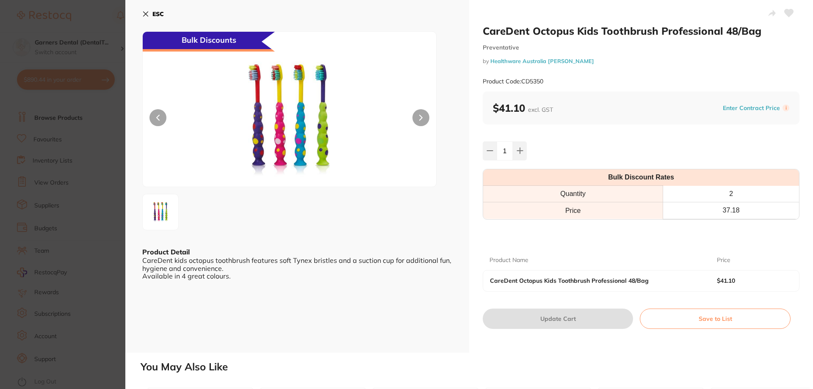
click at [156, 15] on b "ESC" at bounding box center [157, 14] width 11 height 8
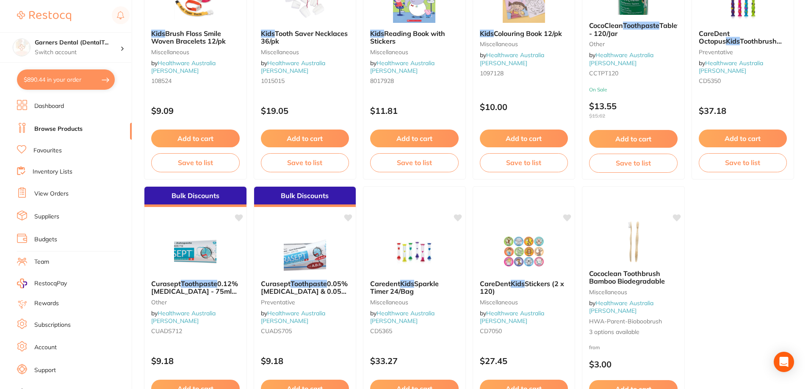
click at [81, 79] on button "$890.44 in your order" at bounding box center [66, 79] width 98 height 20
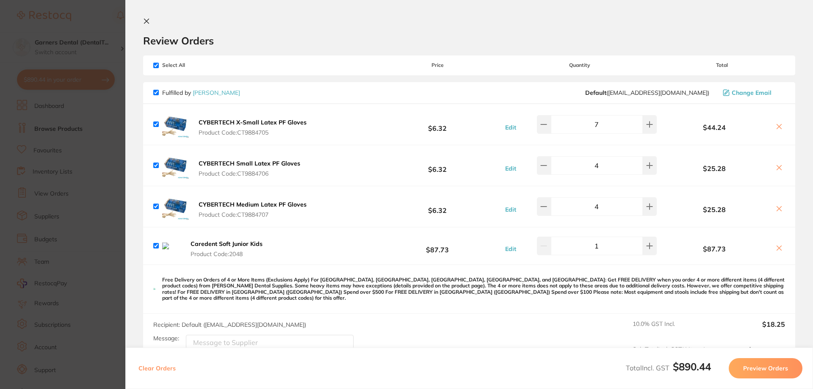
click at [779, 248] on icon at bounding box center [779, 248] width 7 height 7
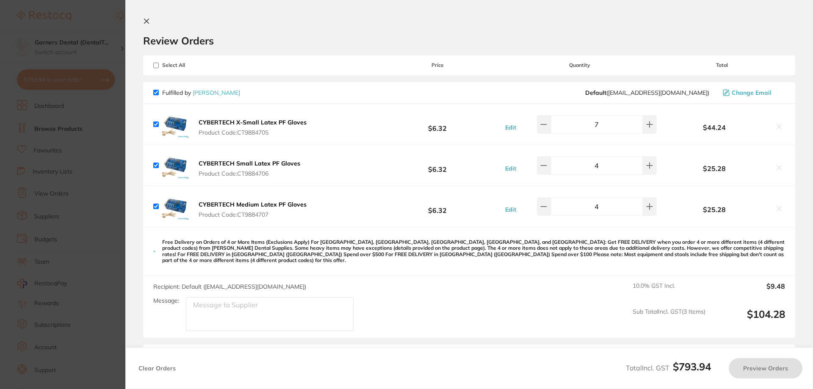
checkbox input "true"
click at [222, 93] on link "[PERSON_NAME]" at bounding box center [216, 93] width 47 height 8
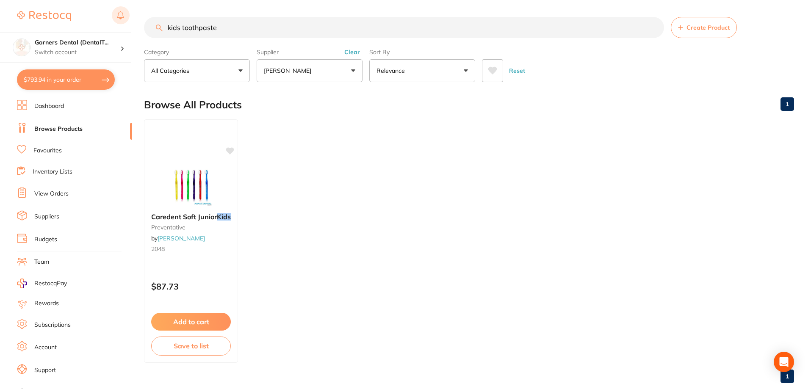
drag, startPoint x: 238, startPoint y: 30, endPoint x: 129, endPoint y: 19, distance: 109.8
click at [130, 19] on div "$793.94 Garners Dental (DentalT... Switch account Garners Dental (DentalTown 5)…" at bounding box center [405, 194] width 811 height 389
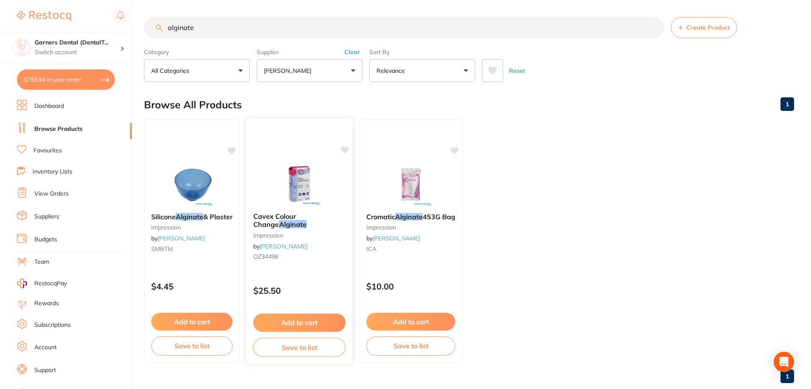
click at [309, 205] on img at bounding box center [299, 184] width 55 height 43
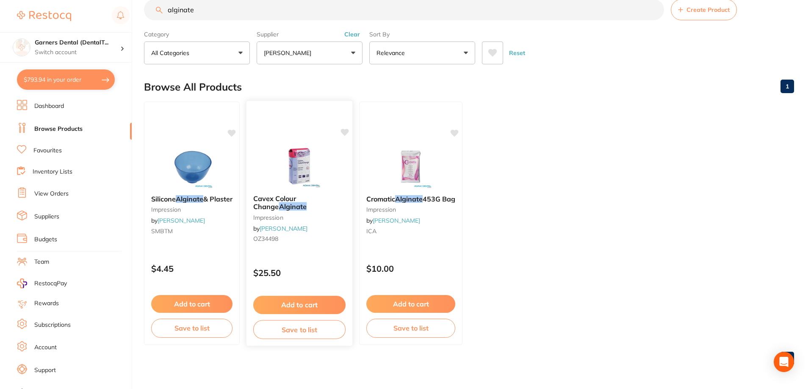
click at [311, 167] on img at bounding box center [299, 166] width 55 height 43
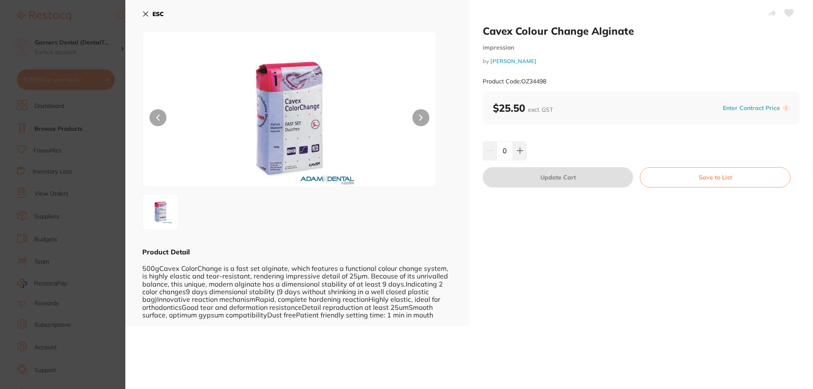
click at [161, 10] on button "ESC" at bounding box center [153, 14] width 22 height 14
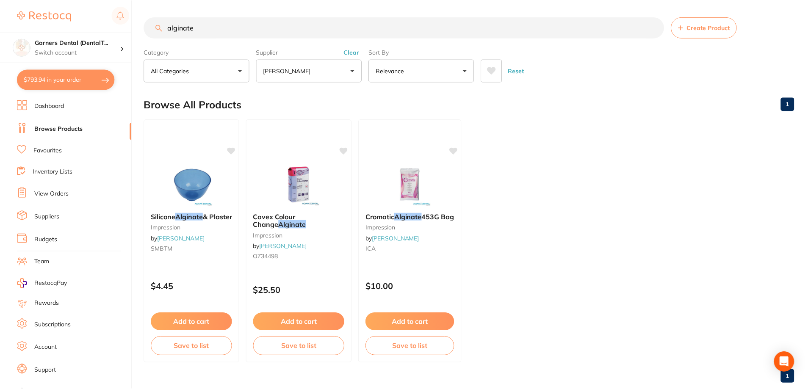
scroll to position [18, 0]
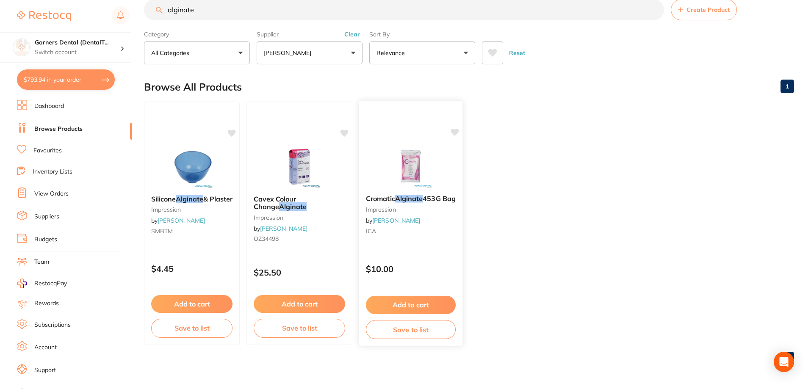
click at [423, 160] on img at bounding box center [410, 166] width 55 height 43
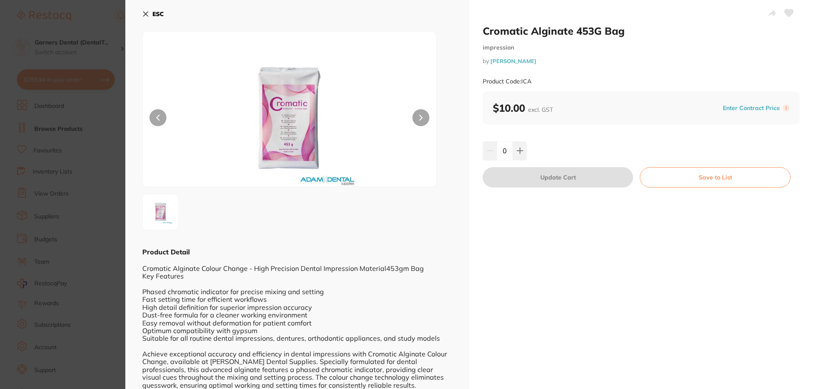
click at [156, 13] on b "ESC" at bounding box center [157, 14] width 11 height 8
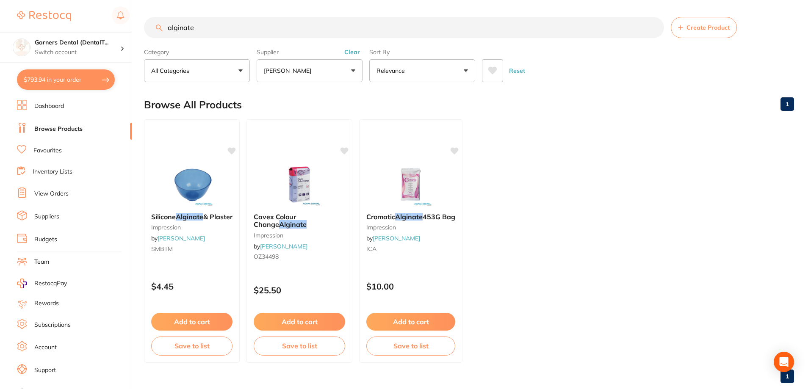
drag, startPoint x: 215, startPoint y: 14, endPoint x: 87, endPoint y: 0, distance: 128.6
click at [87, 0] on div "$793.94 Garners Dental (DentalT... Switch account Garners Dental (DentalTown 5)…" at bounding box center [405, 194] width 811 height 389
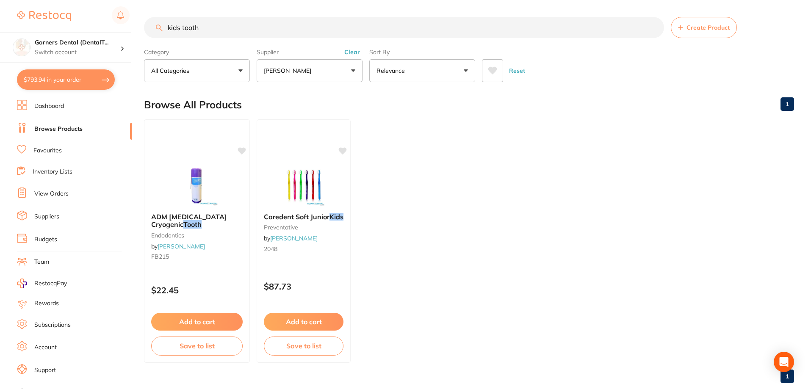
click at [355, 53] on button "Clear" at bounding box center [352, 52] width 21 height 8
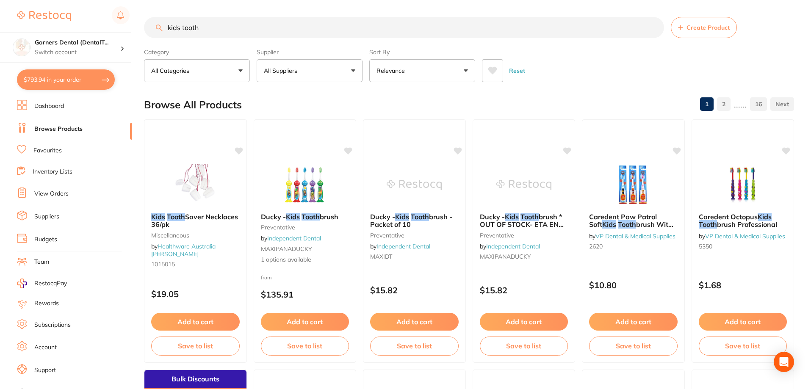
click at [239, 27] on input "kids tooth" at bounding box center [404, 27] width 520 height 21
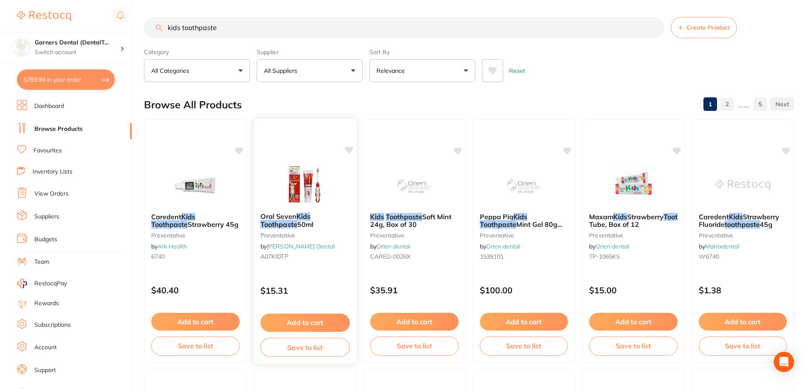
type input "kids toothpaste"
click at [302, 186] on img at bounding box center [304, 184] width 55 height 43
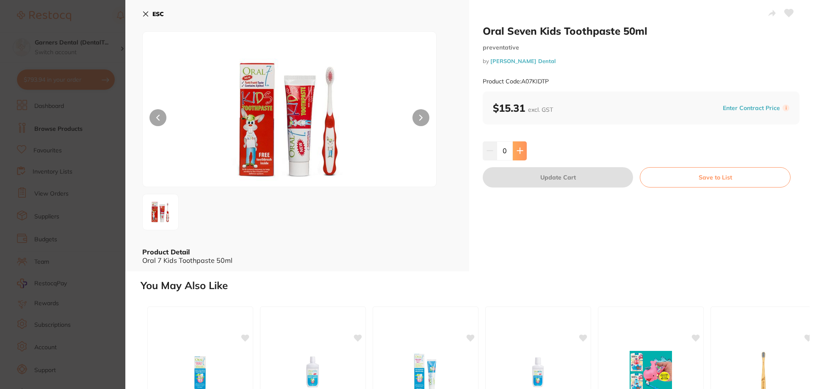
click at [521, 149] on icon at bounding box center [520, 150] width 7 height 7
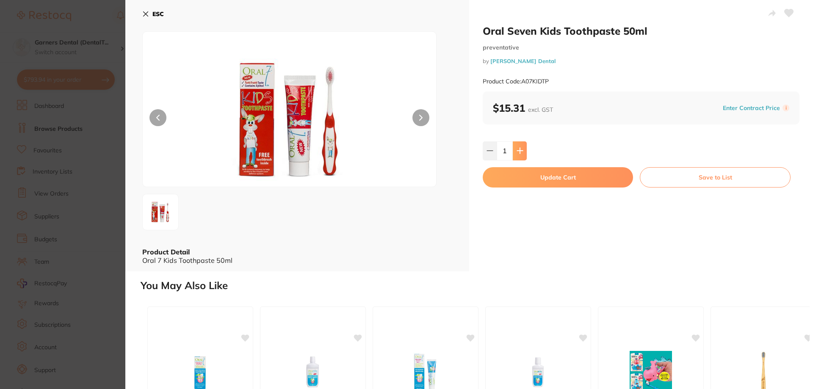
click at [521, 149] on icon at bounding box center [520, 150] width 7 height 7
type input "2"
click at [532, 176] on button "Update Cart" at bounding box center [558, 177] width 150 height 20
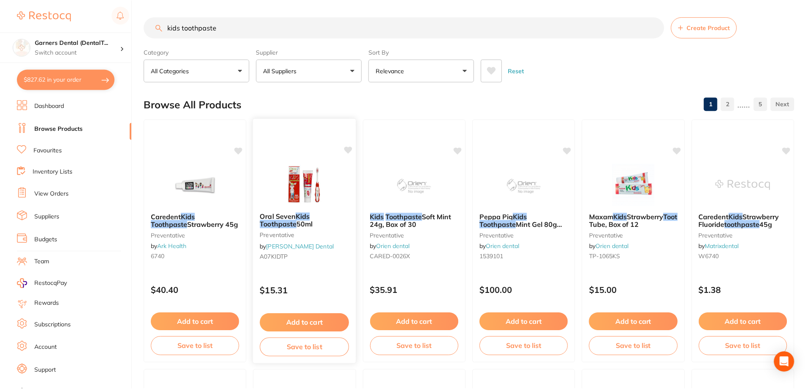
scroll to position [6, 0]
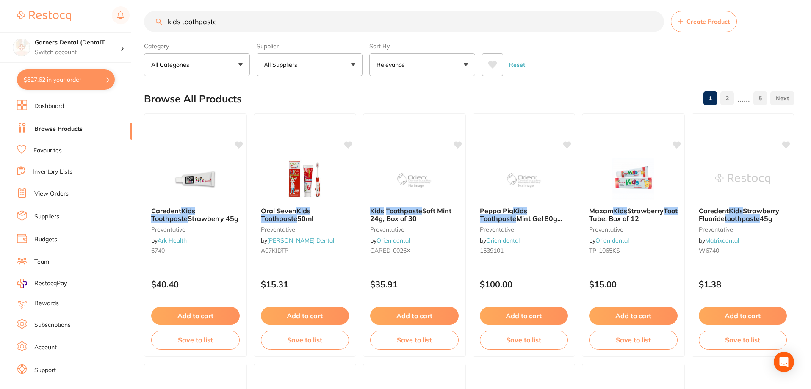
click at [61, 77] on button "$827.62 in your order" at bounding box center [66, 79] width 98 height 20
checkbox input "true"
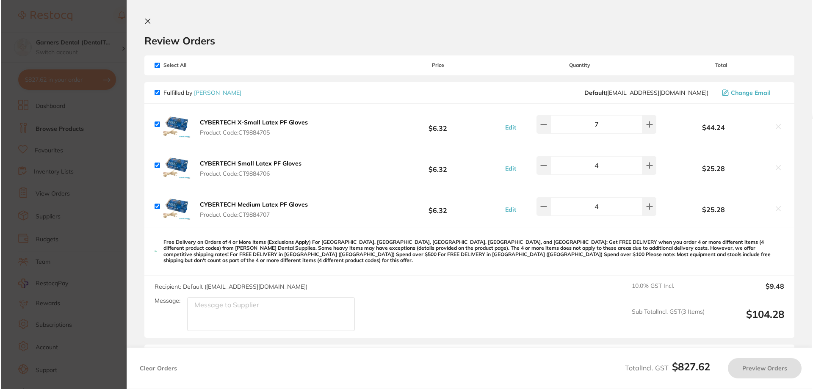
scroll to position [0, 0]
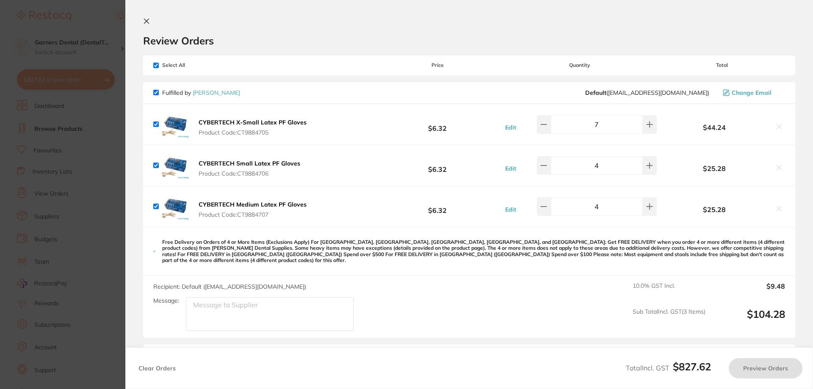
checkbox input "false"
checkbox input "true"
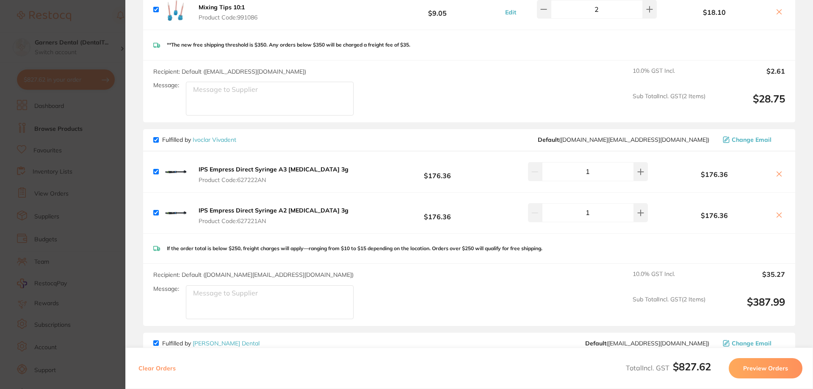
scroll to position [424, 0]
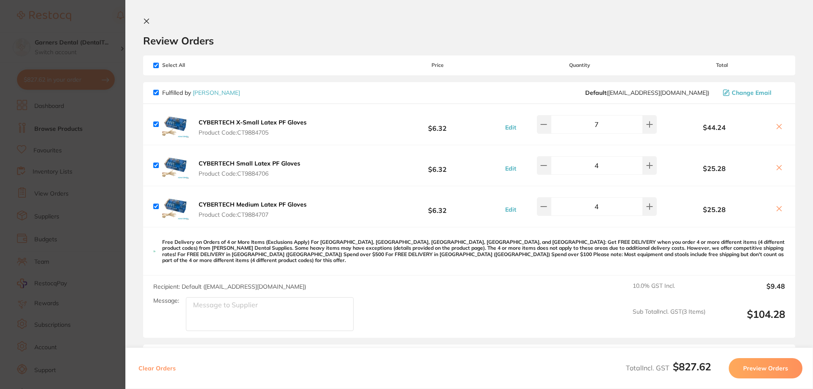
click at [146, 20] on icon at bounding box center [146, 21] width 5 height 5
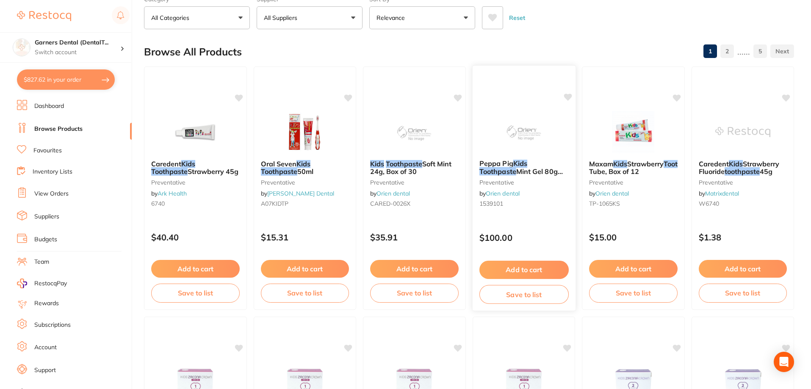
scroll to position [133, 0]
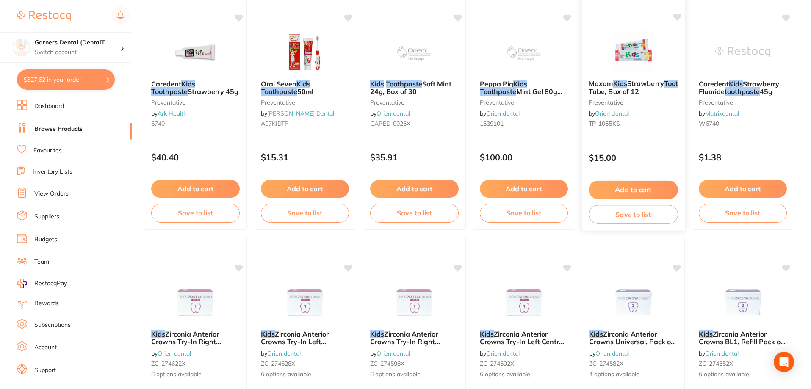
click at [623, 75] on div "Maxam Kids Strawberry Toothpaste 65g Tube, Box of 12 preventative by Orien dent…" at bounding box center [633, 105] width 103 height 65
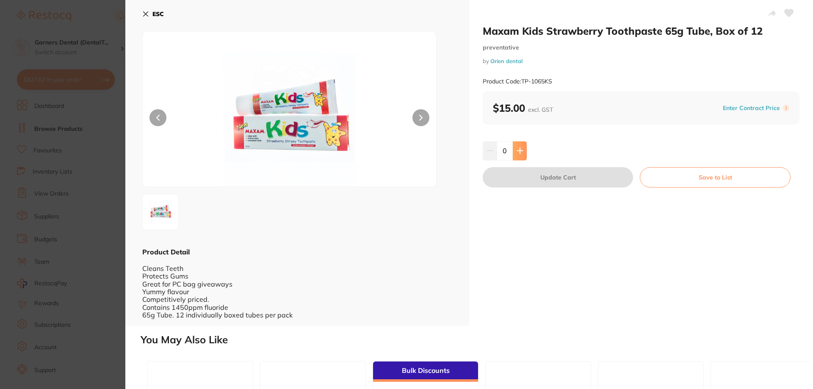
click at [519, 155] on button at bounding box center [520, 150] width 14 height 19
type input "1"
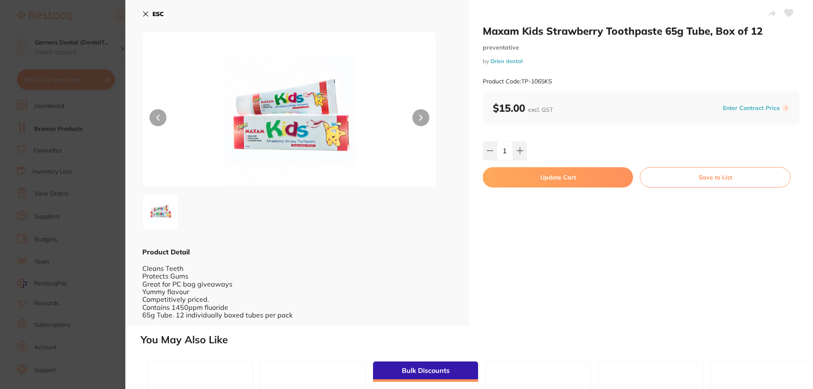
click at [532, 175] on button "Update Cart" at bounding box center [558, 177] width 150 height 20
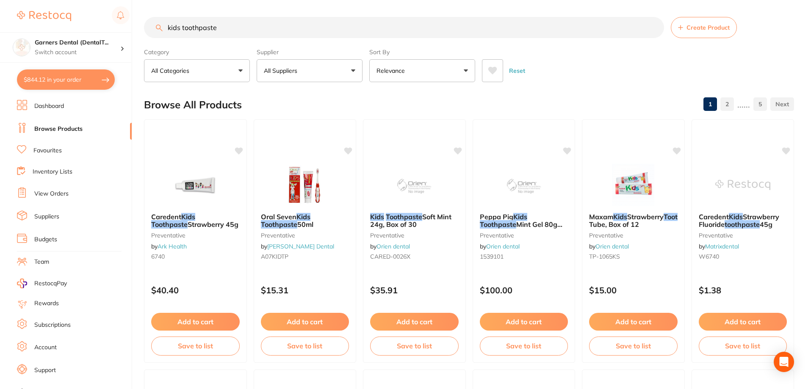
click at [64, 76] on button "$844.12 in your order" at bounding box center [66, 79] width 98 height 20
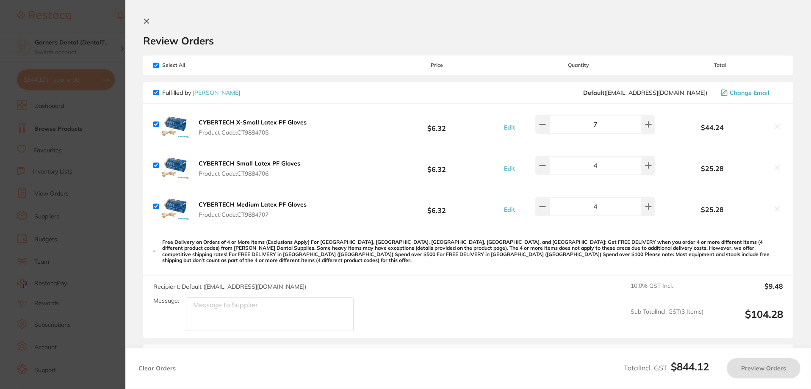
checkbox input "true"
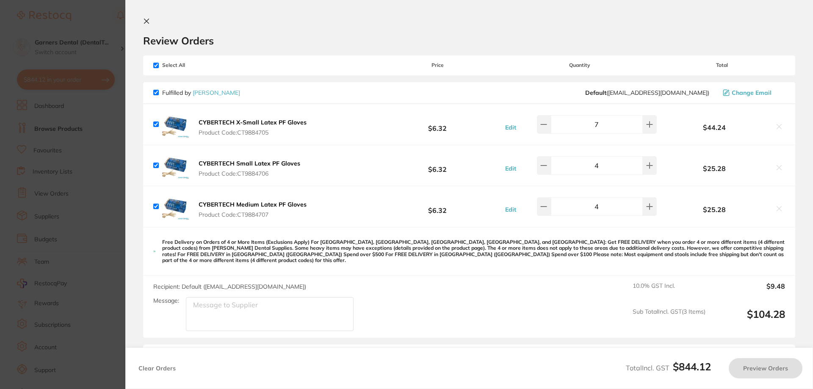
checkbox input "false"
checkbox input "true"
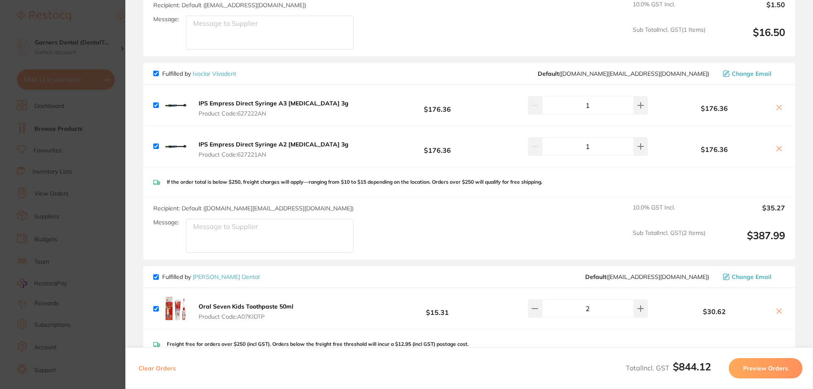
scroll to position [436, 0]
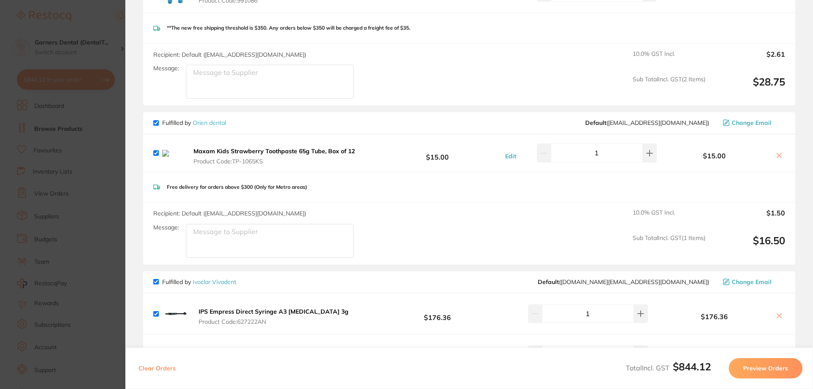
click at [778, 152] on icon at bounding box center [779, 155] width 7 height 7
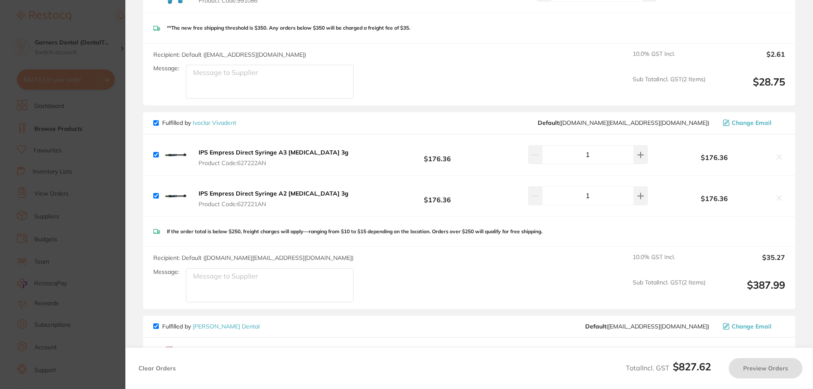
checkbox input "true"
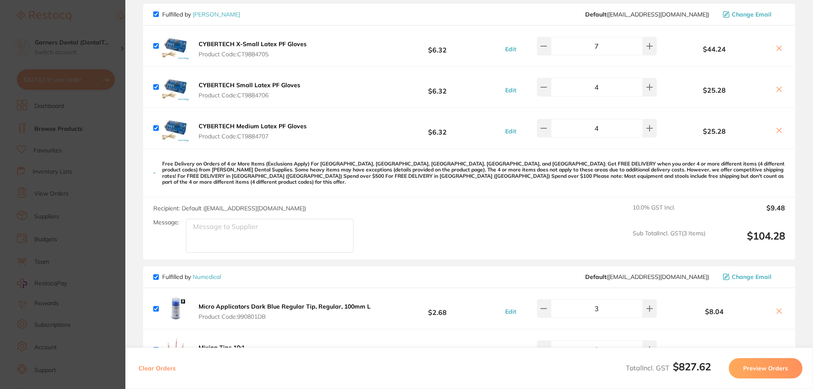
scroll to position [0, 0]
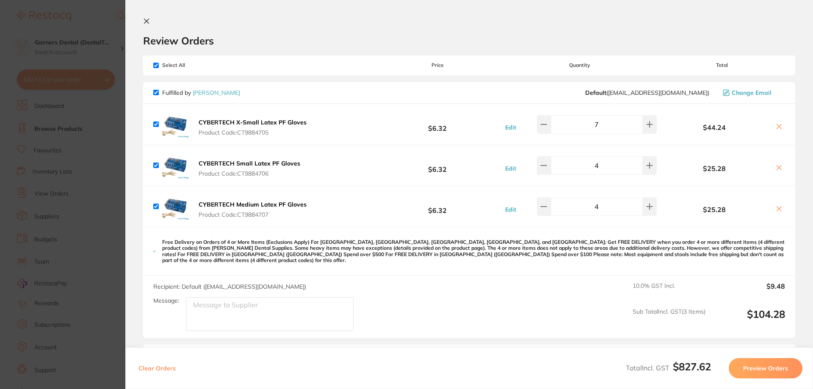
click at [148, 20] on icon at bounding box center [146, 21] width 5 height 5
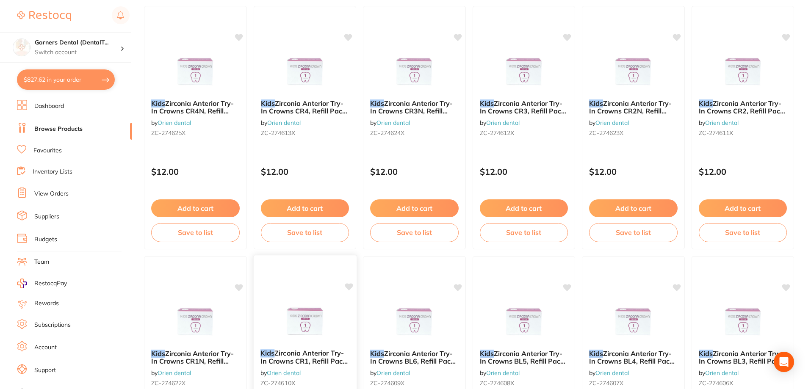
scroll to position [1912, 0]
